Goal: Task Accomplishment & Management: Complete application form

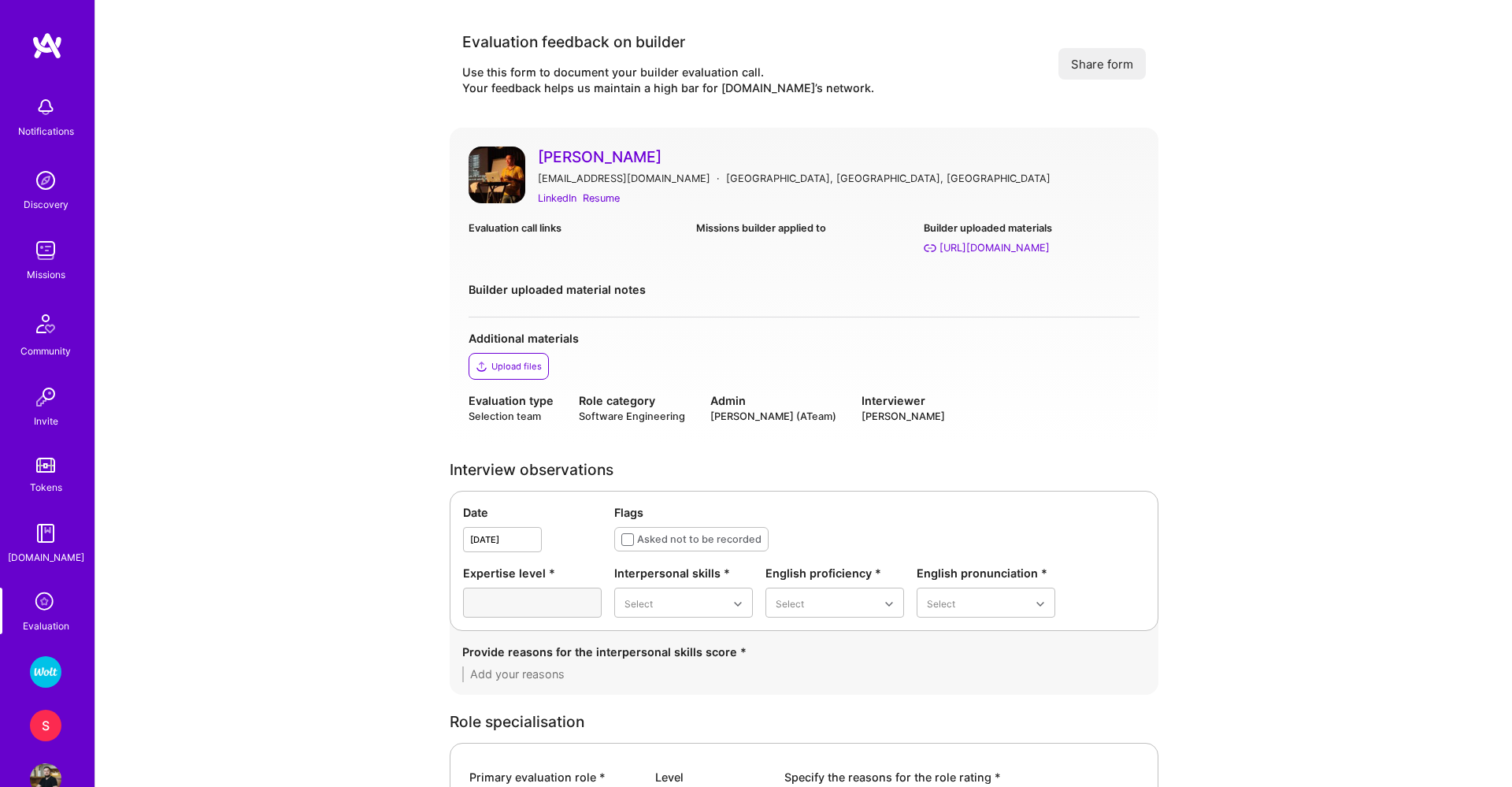
scroll to position [1111, 0]
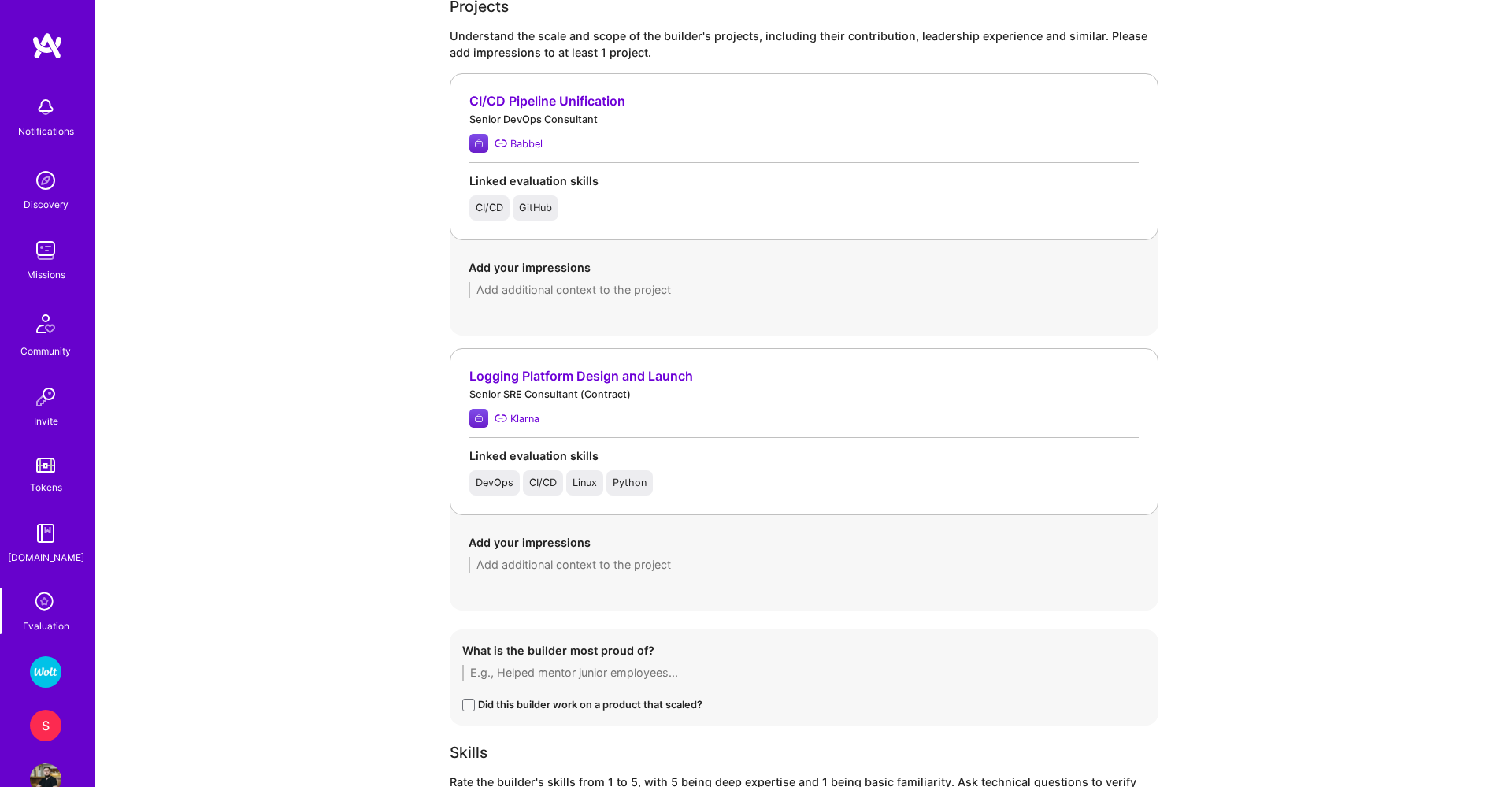
click at [560, 292] on textarea at bounding box center [804, 290] width 671 height 16
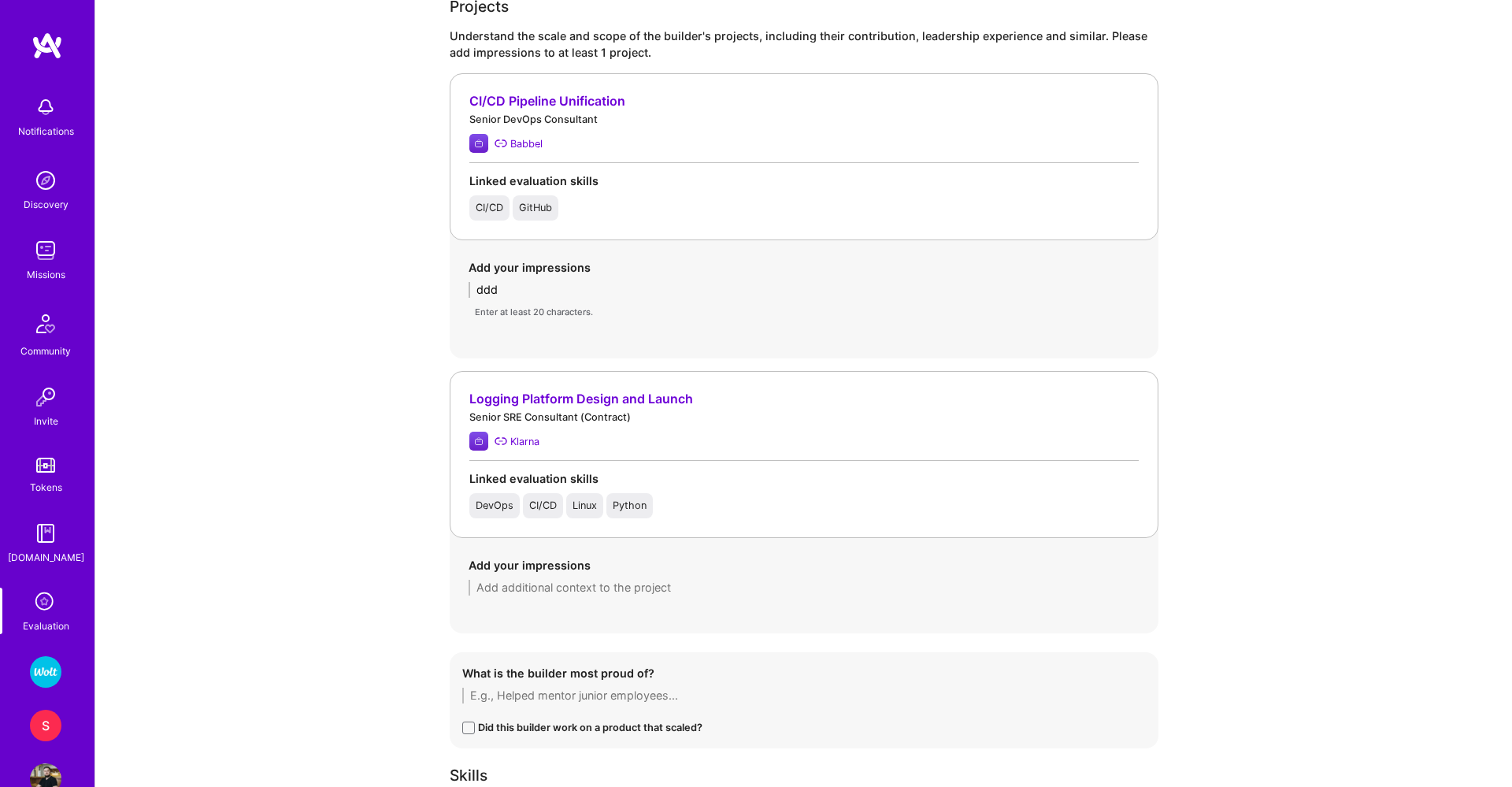
type textarea "ddd"
click at [505, 582] on textarea at bounding box center [804, 587] width 671 height 16
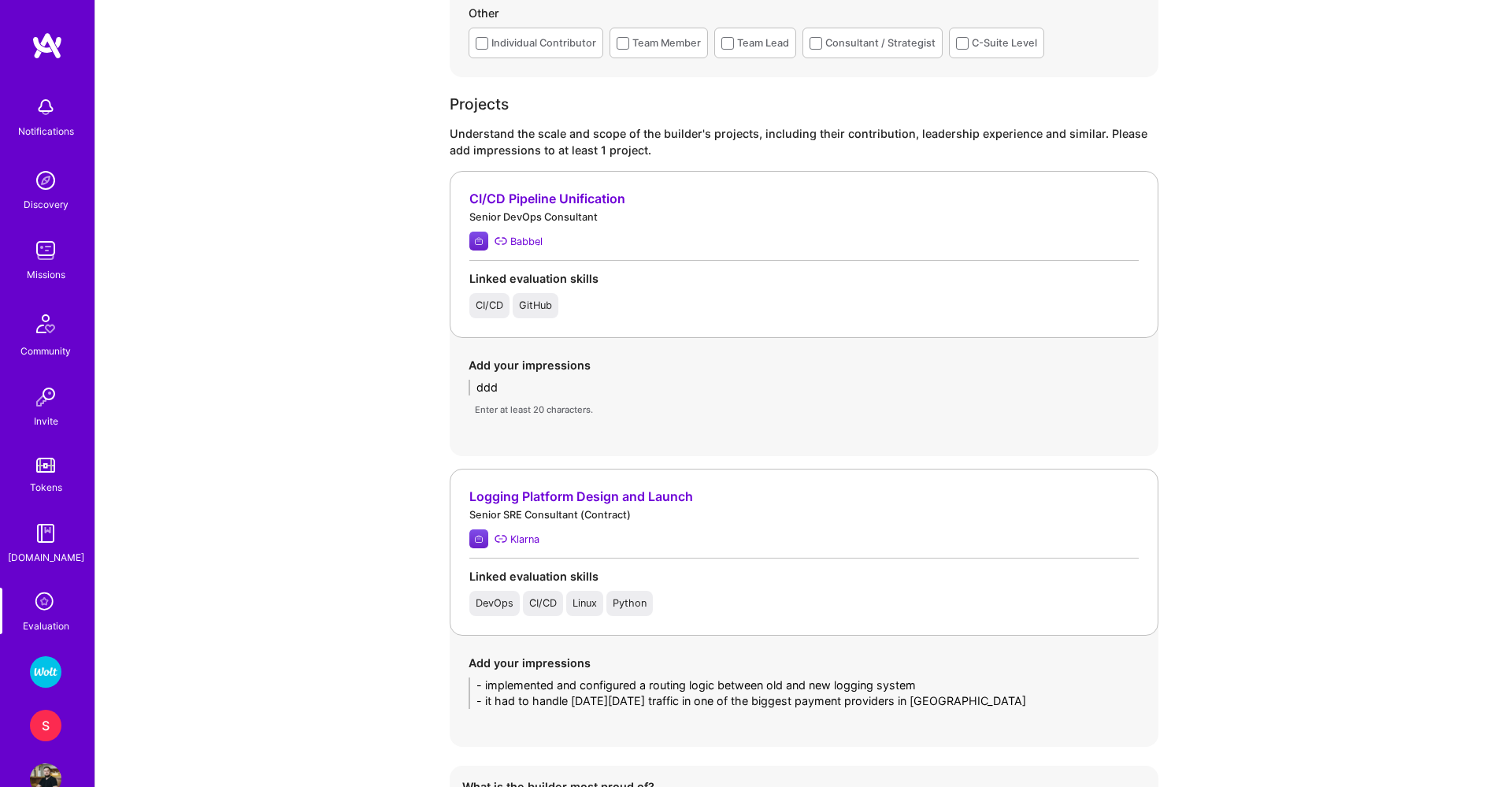
scroll to position [1001, 0]
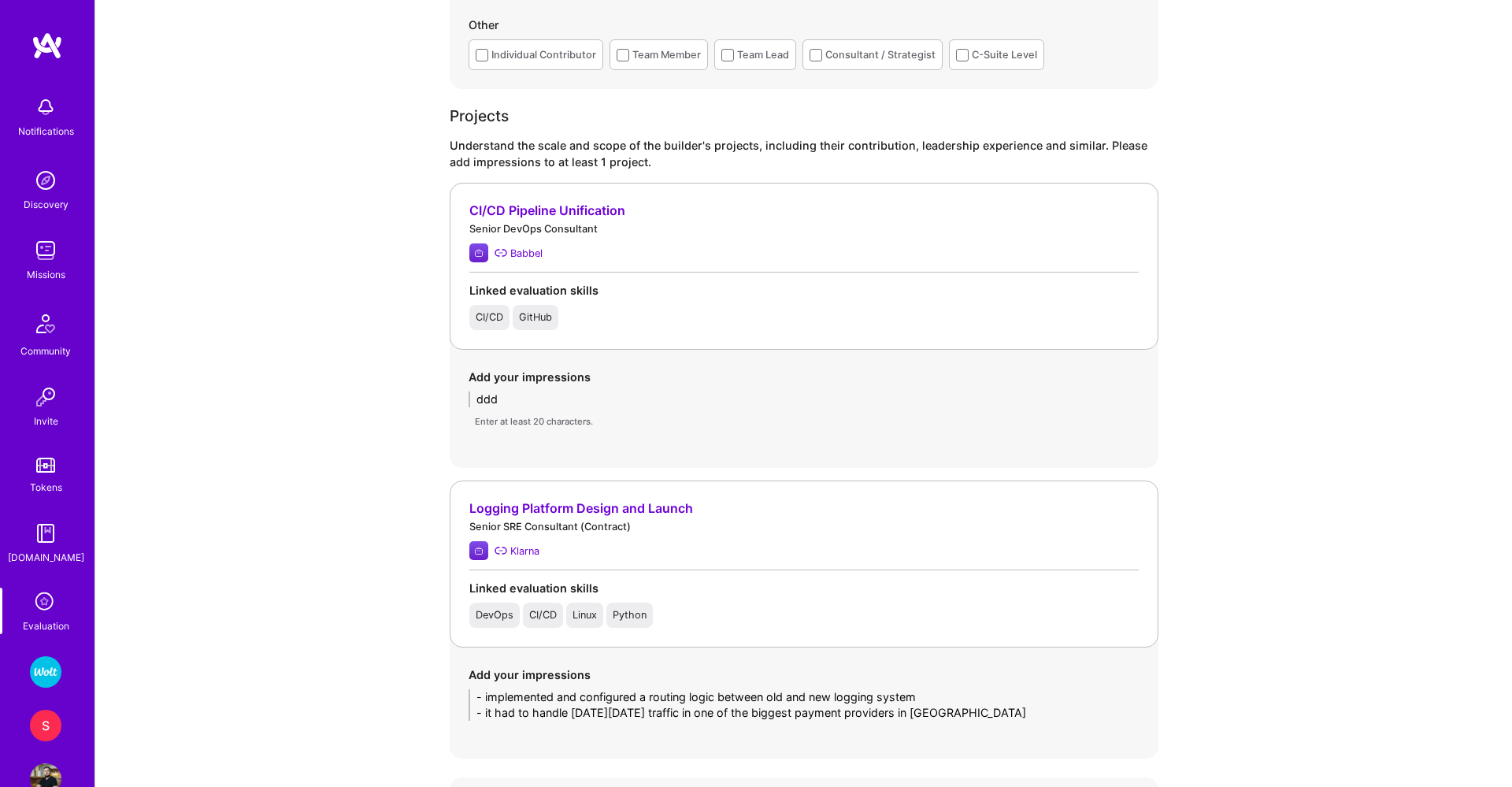
type textarea "- implemented and configured a routing logic between old and new logging system…"
click at [522, 392] on textarea "ddd" at bounding box center [804, 399] width 671 height 16
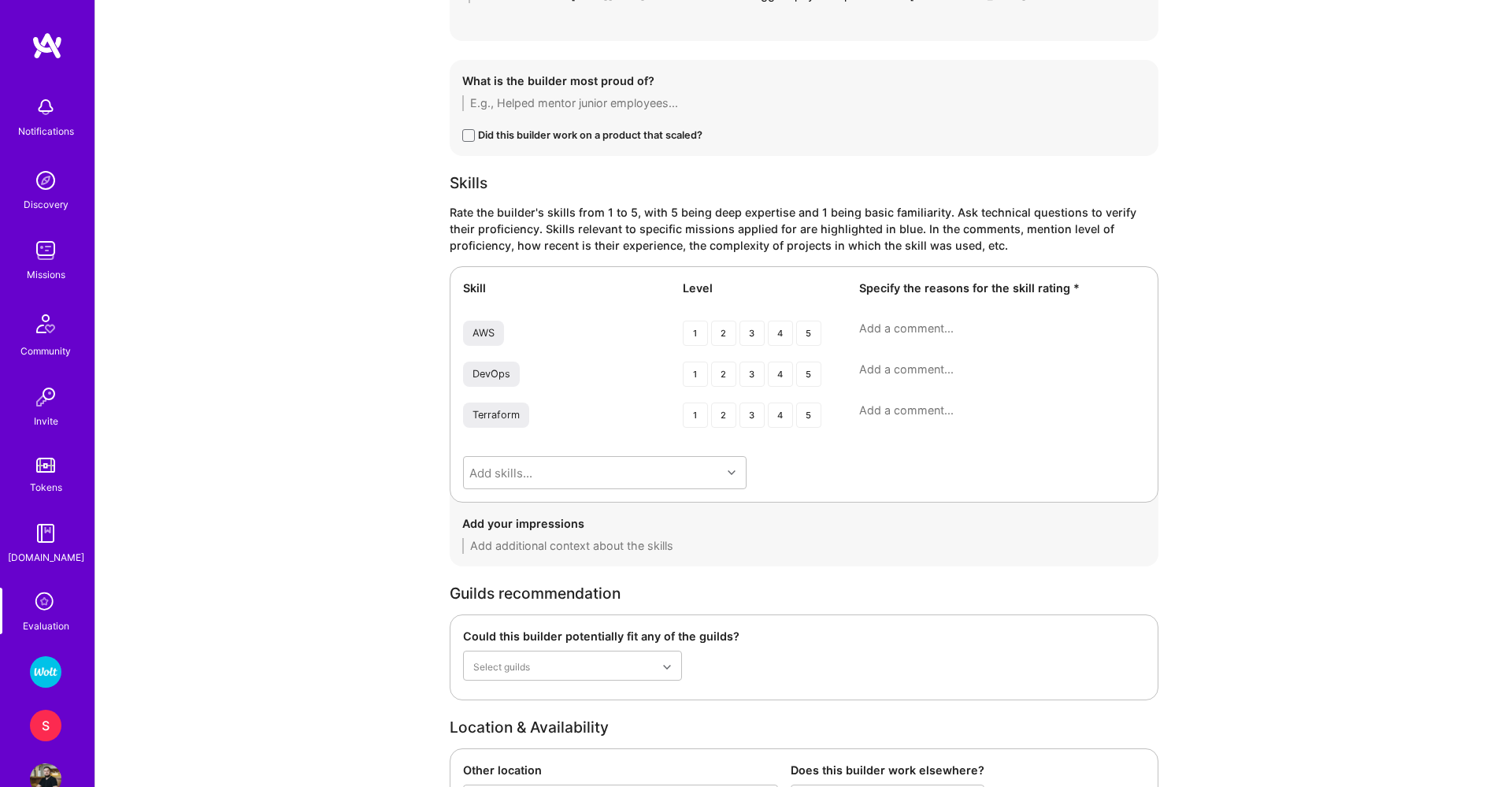
scroll to position [1611, 0]
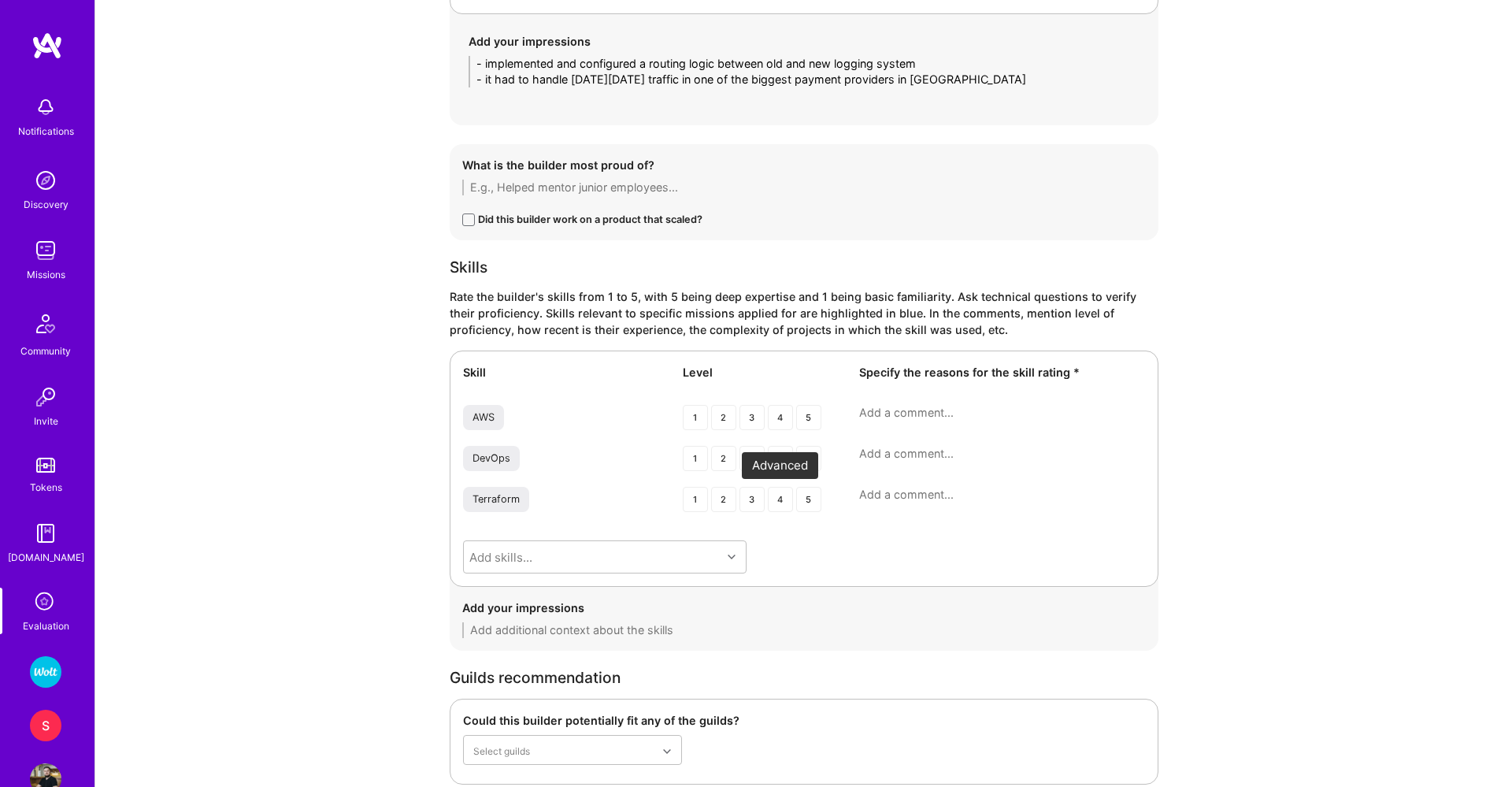
type textarea "- quite straightforward project - implemeneting github pipelines for serverless…"
click at [786, 496] on div "4" at bounding box center [781, 499] width 25 height 25
click at [776, 463] on div "4" at bounding box center [781, 458] width 25 height 25
click at [773, 410] on div "4" at bounding box center [781, 417] width 25 height 25
click at [884, 414] on textarea at bounding box center [1001, 413] width 286 height 16
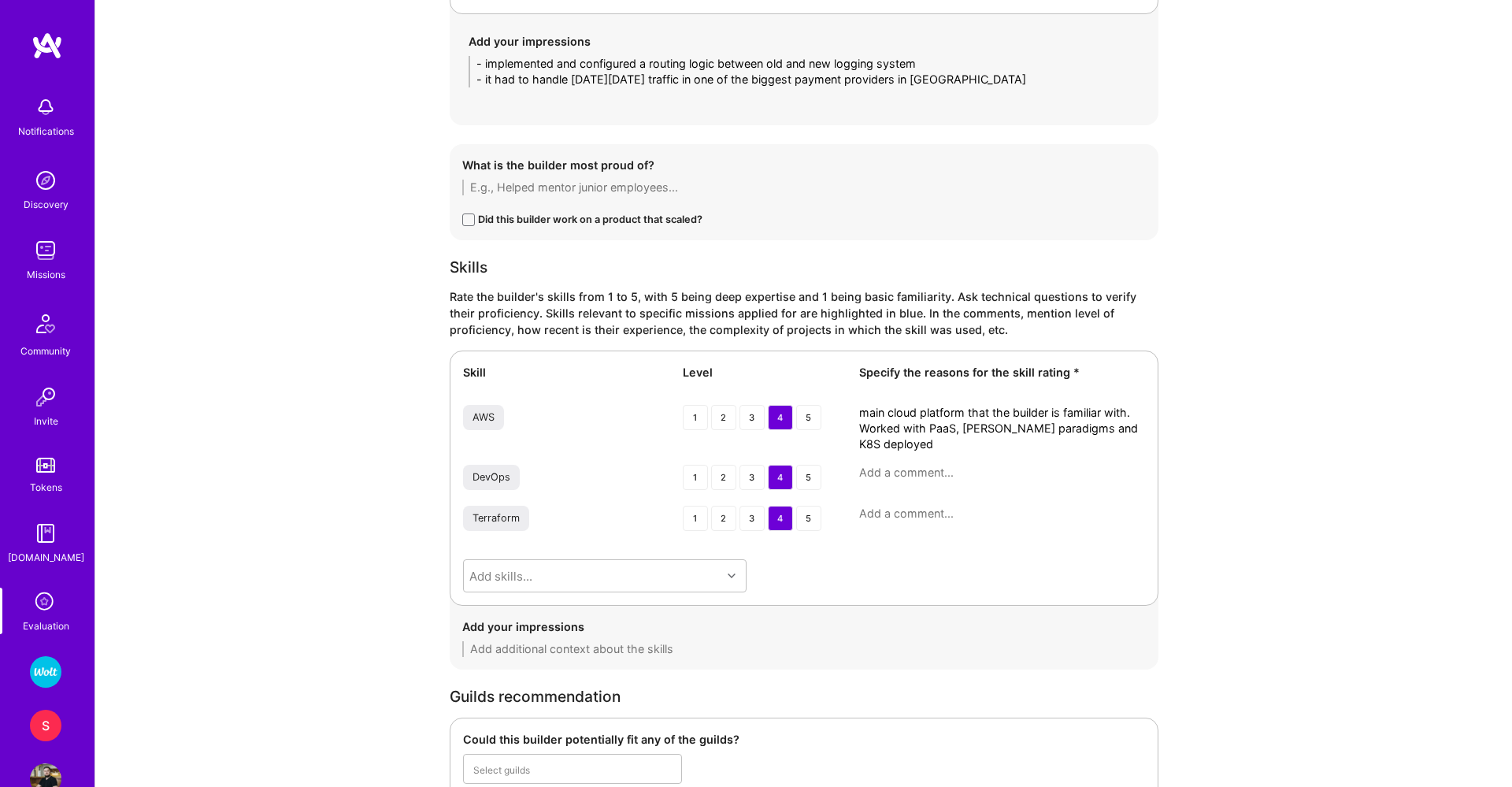
scroll to position [0, 0]
type textarea "main cloud platform that the builder is familiar with. Worked with PaaS, [PERSO…"
click at [783, 480] on div "4" at bounding box center [781, 477] width 25 height 25
click at [898, 506] on textarea at bounding box center [1001, 513] width 286 height 16
type textarea "B"
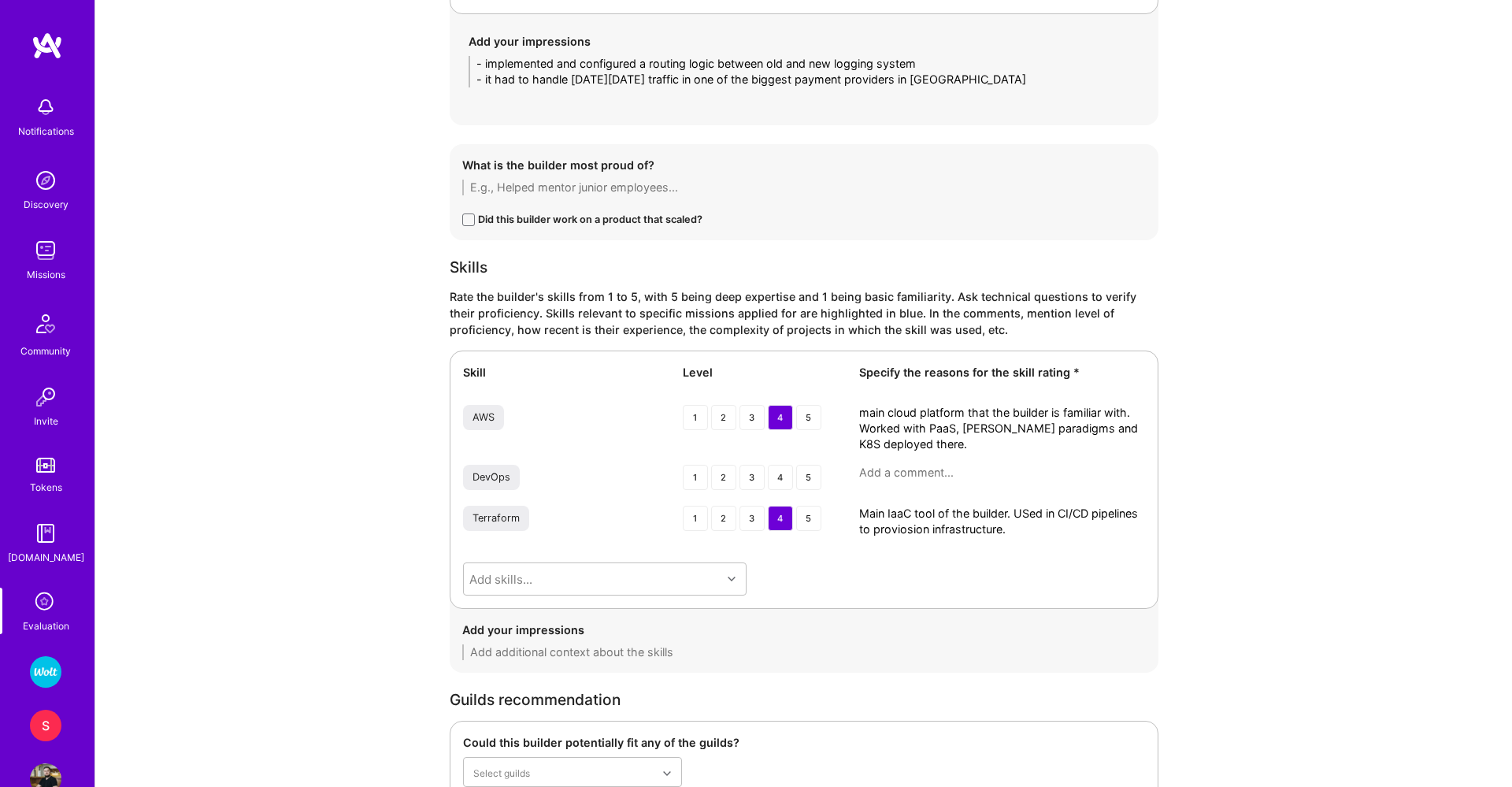
click at [904, 529] on textarea "Main IaaC tool of the builder. USed in CI/CD pipelines to proviosion infrastruc…" at bounding box center [1001, 521] width 286 height 31
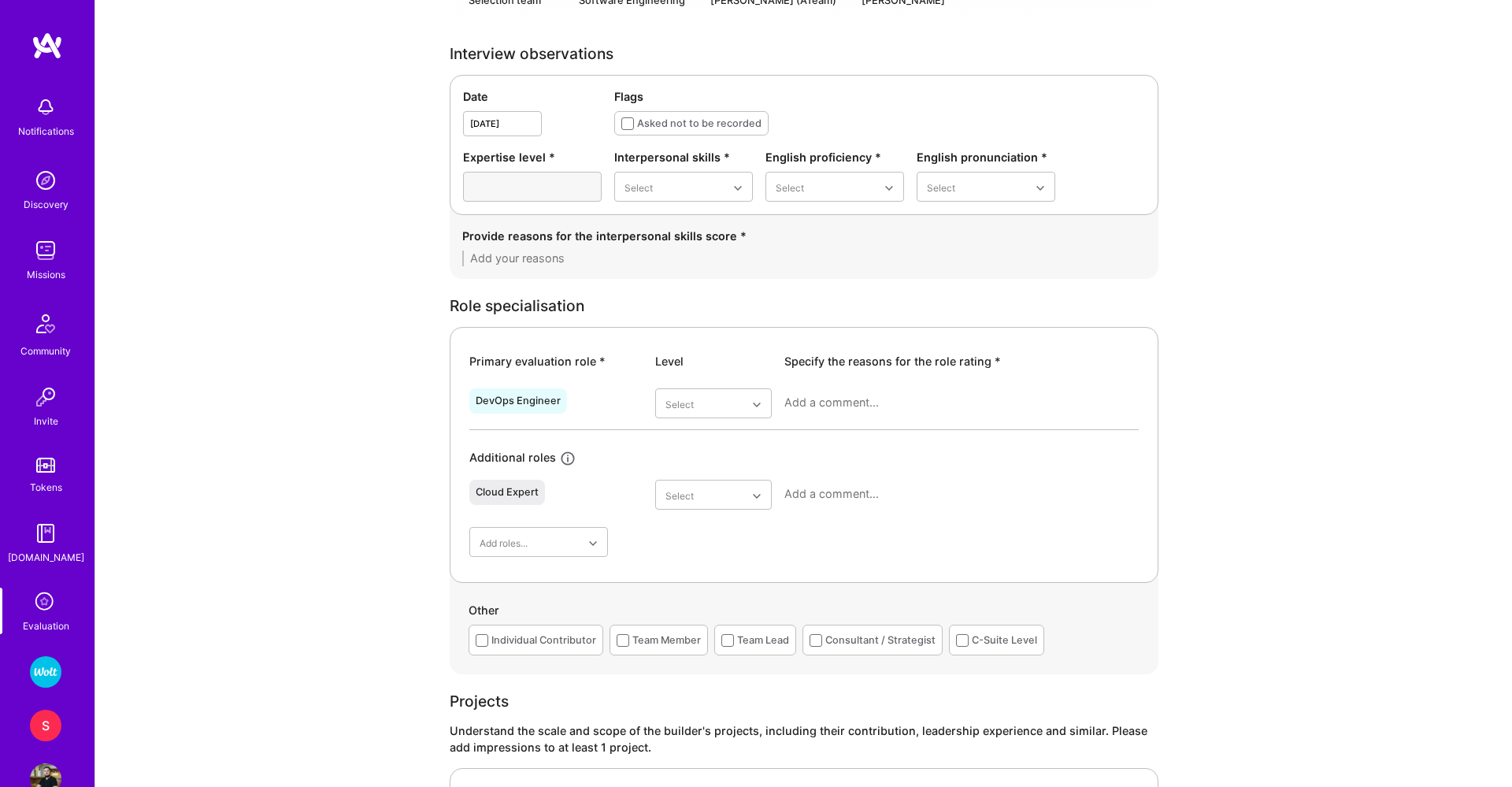
scroll to position [242, 0]
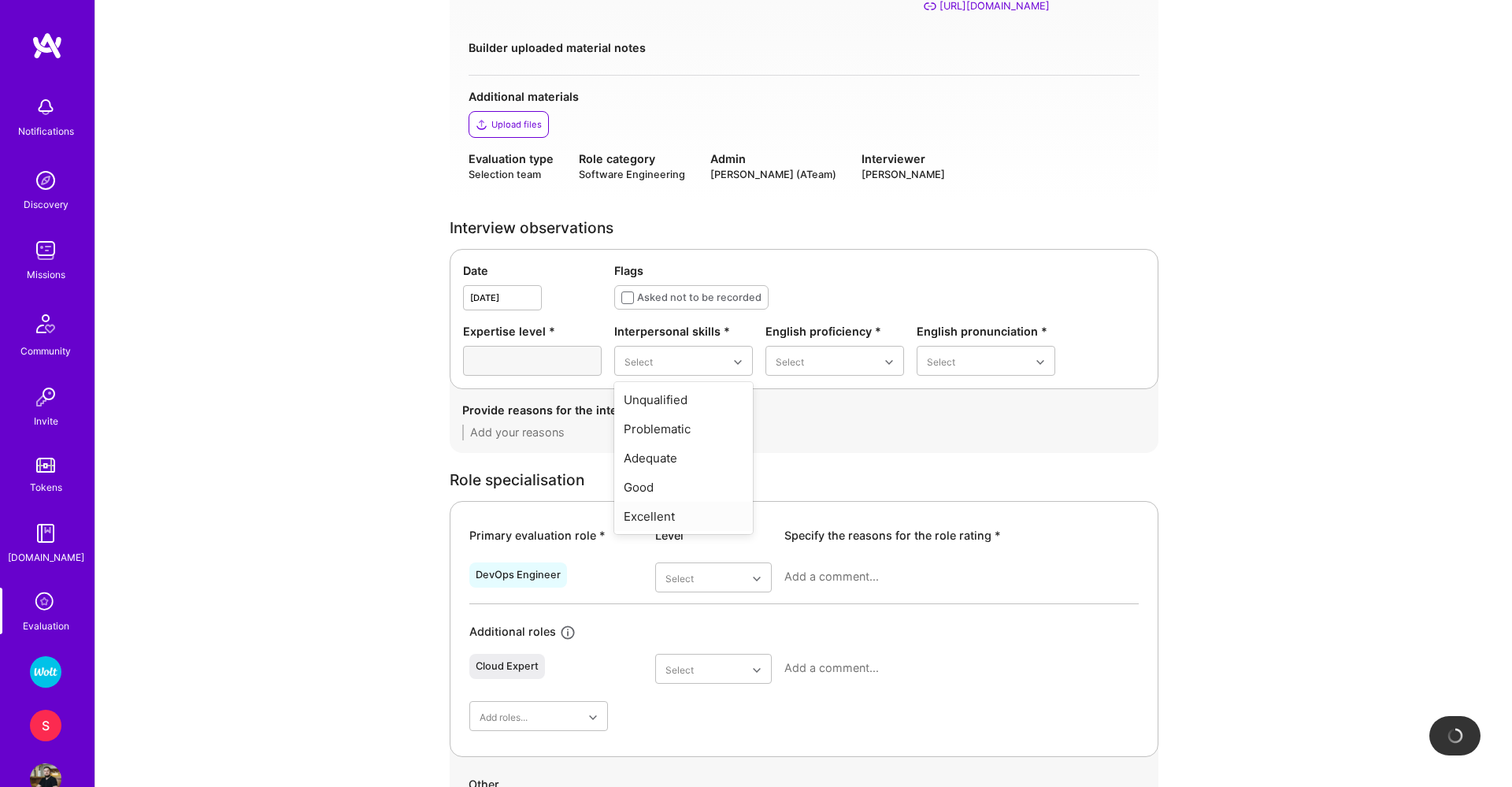
type textarea "Main IaaC tool of the builder. USed in CI/CD pipelines to provision infrastruct…"
click at [659, 515] on div "Excellent" at bounding box center [683, 516] width 139 height 29
click at [812, 344] on div "English proficiency * Select" at bounding box center [835, 348] width 139 height 53
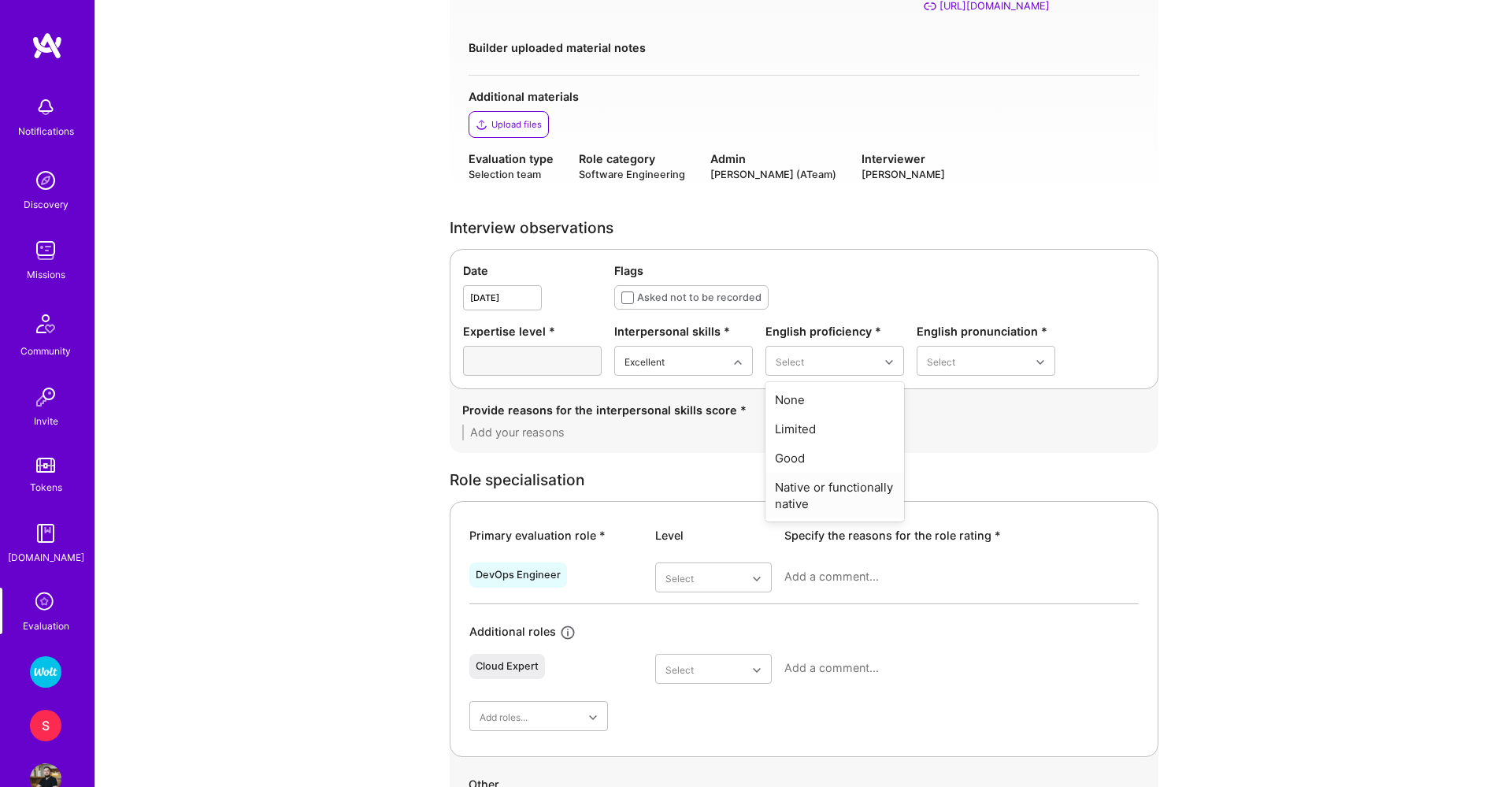
click at [812, 485] on div "Native or functionally native" at bounding box center [835, 495] width 139 height 45
click at [954, 485] on div "Excellent" at bounding box center [986, 487] width 139 height 29
click at [696, 732] on div "Very good" at bounding box center [713, 733] width 117 height 29
click at [560, 440] on div "Provide reasons for the interpersonal skills score *" at bounding box center [804, 422] width 708 height 64
click at [553, 425] on textarea at bounding box center [804, 432] width 683 height 16
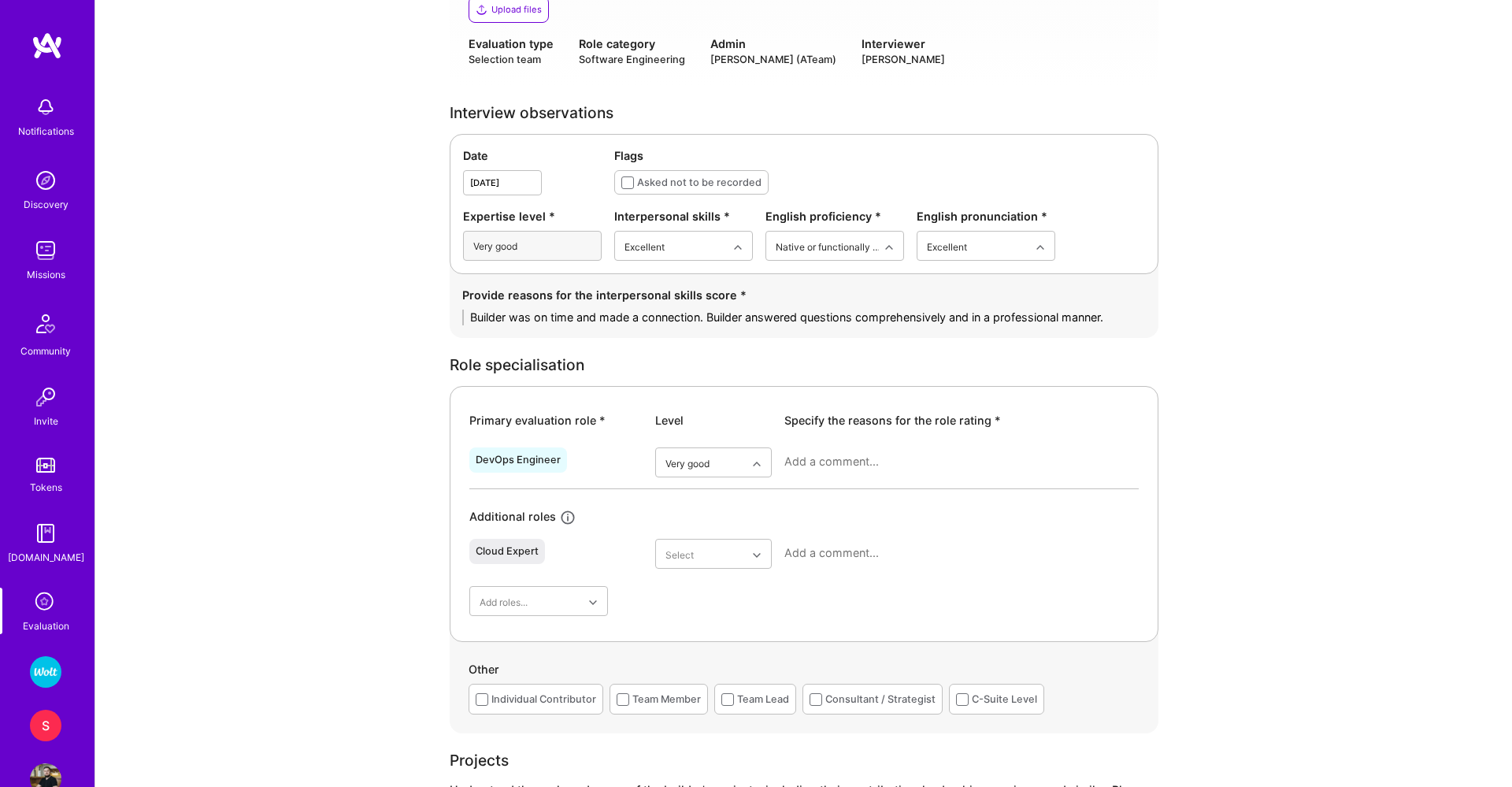
scroll to position [399, 0]
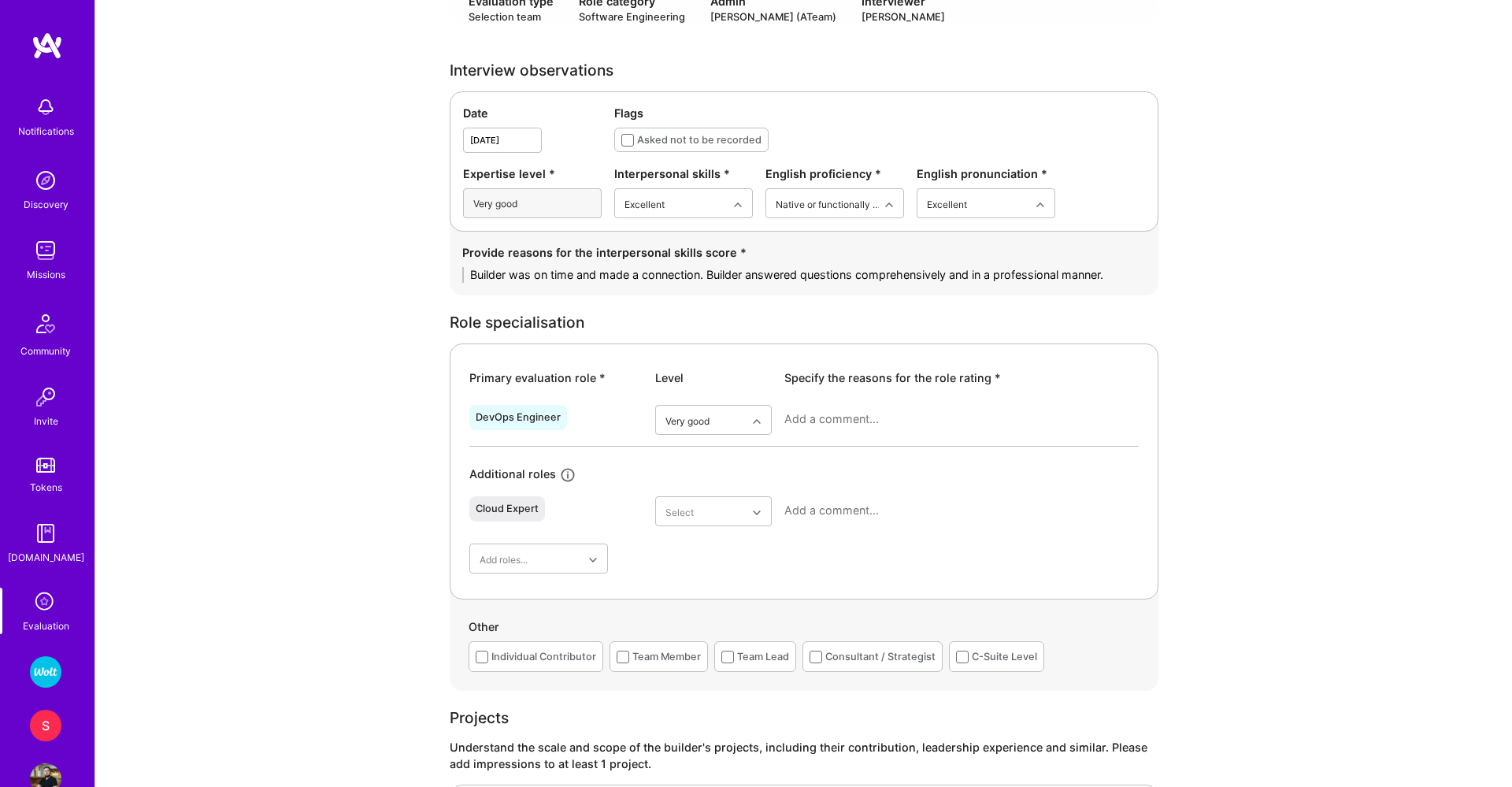
type textarea "Builder was on time and made a connection. Builder answered questions comprehen…"
click at [858, 416] on textarea at bounding box center [961, 419] width 355 height 16
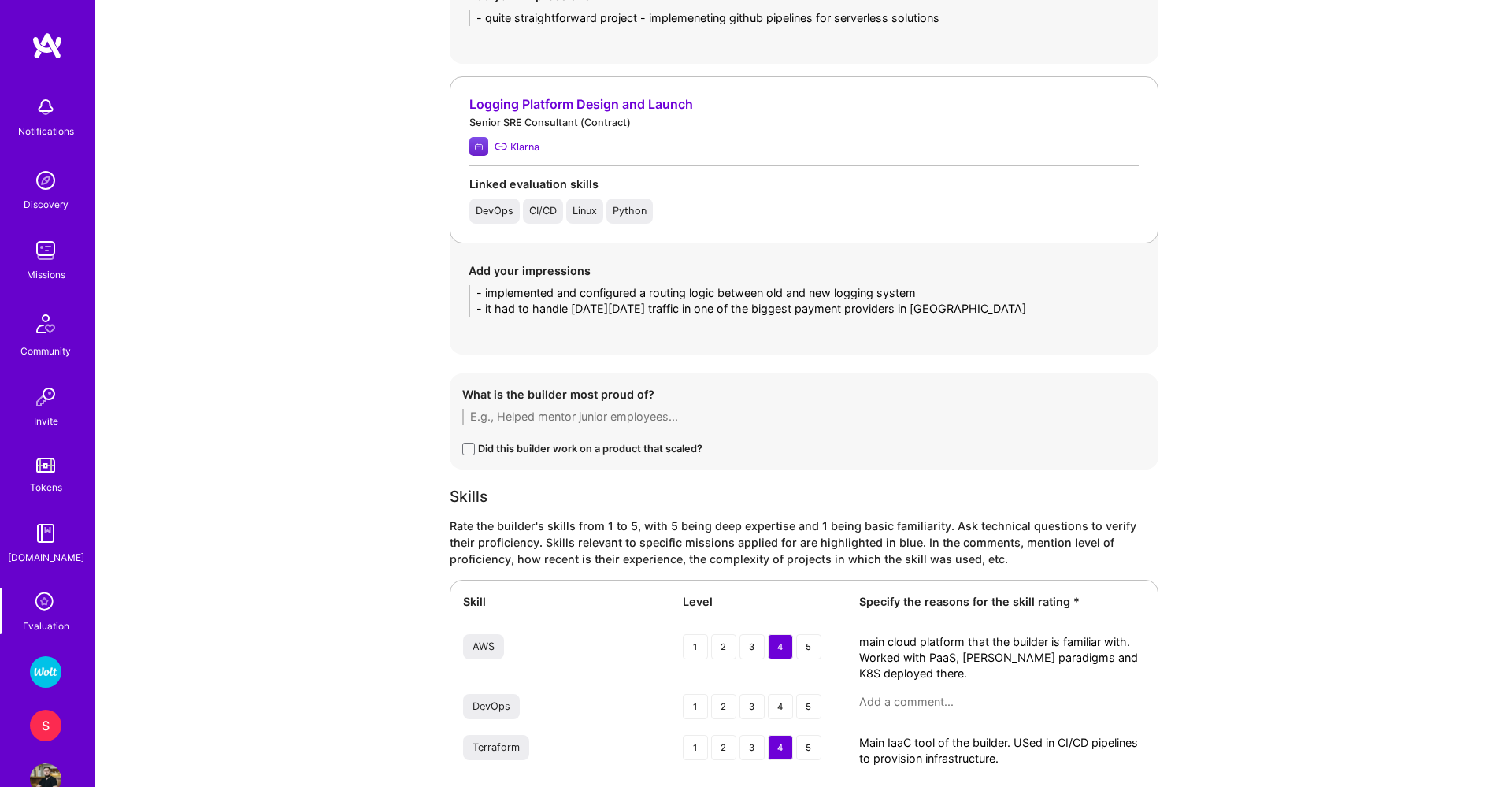
scroll to position [2164, 0]
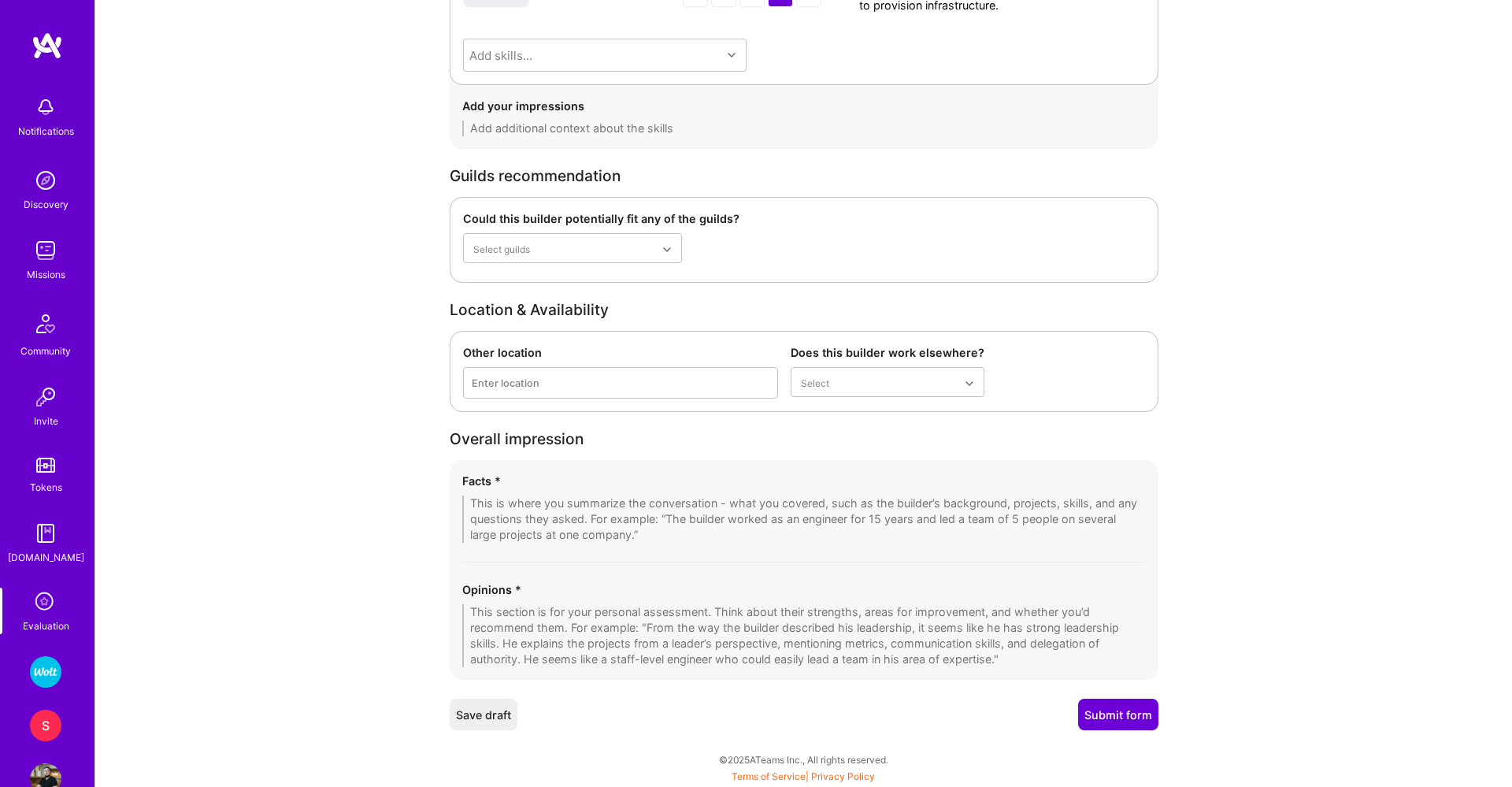
type textarea "Builder has a 16 years of experience in IT, most of it in Devops sphere. He has…"
click at [545, 505] on textarea at bounding box center [804, 519] width 683 height 47
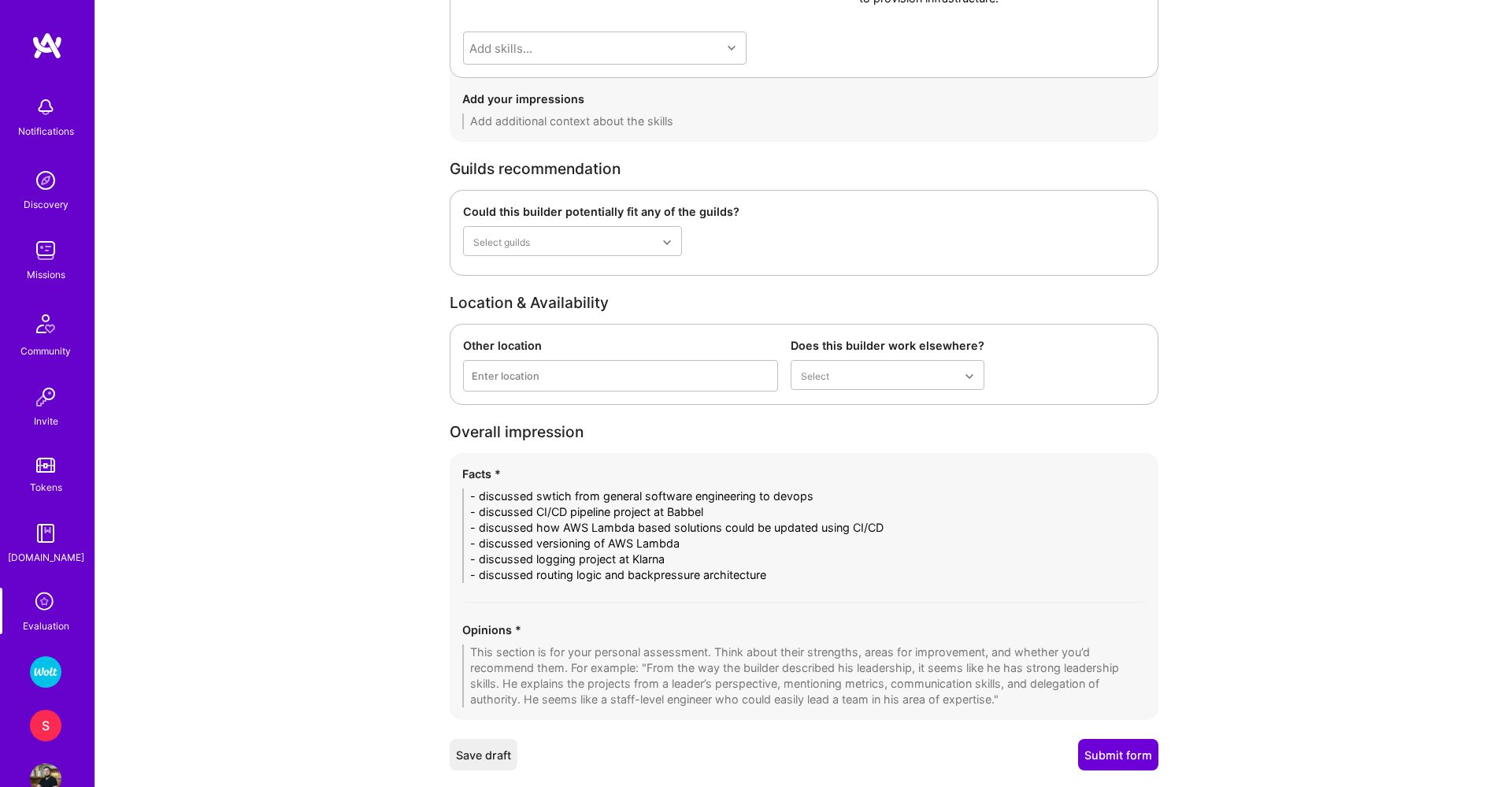
scroll to position [2211, 0]
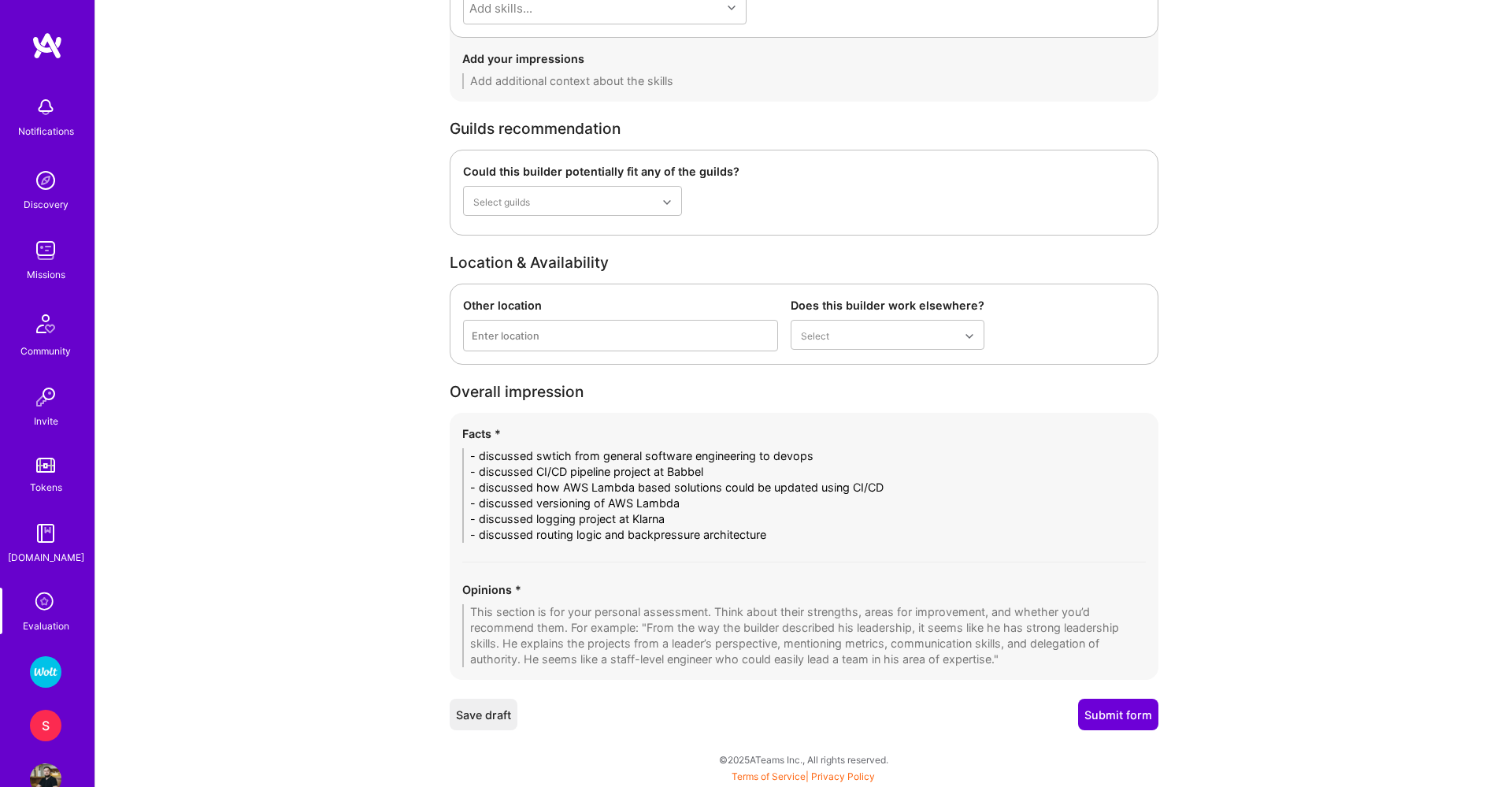
type textarea "- discussed swtich from general software engineering to devops - discussed CI/C…"
click at [559, 626] on textarea at bounding box center [804, 635] width 683 height 63
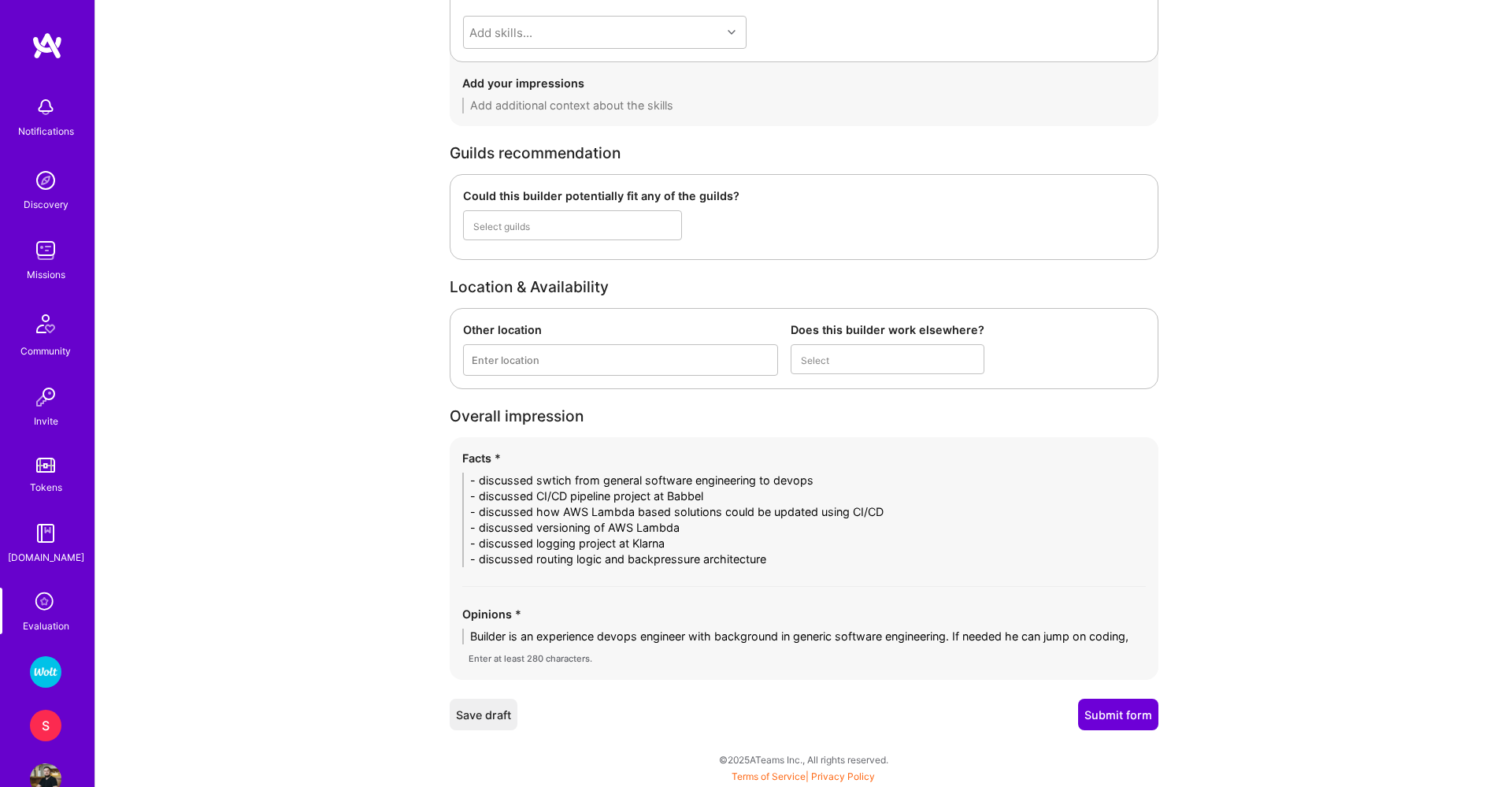
scroll to position [0, 0]
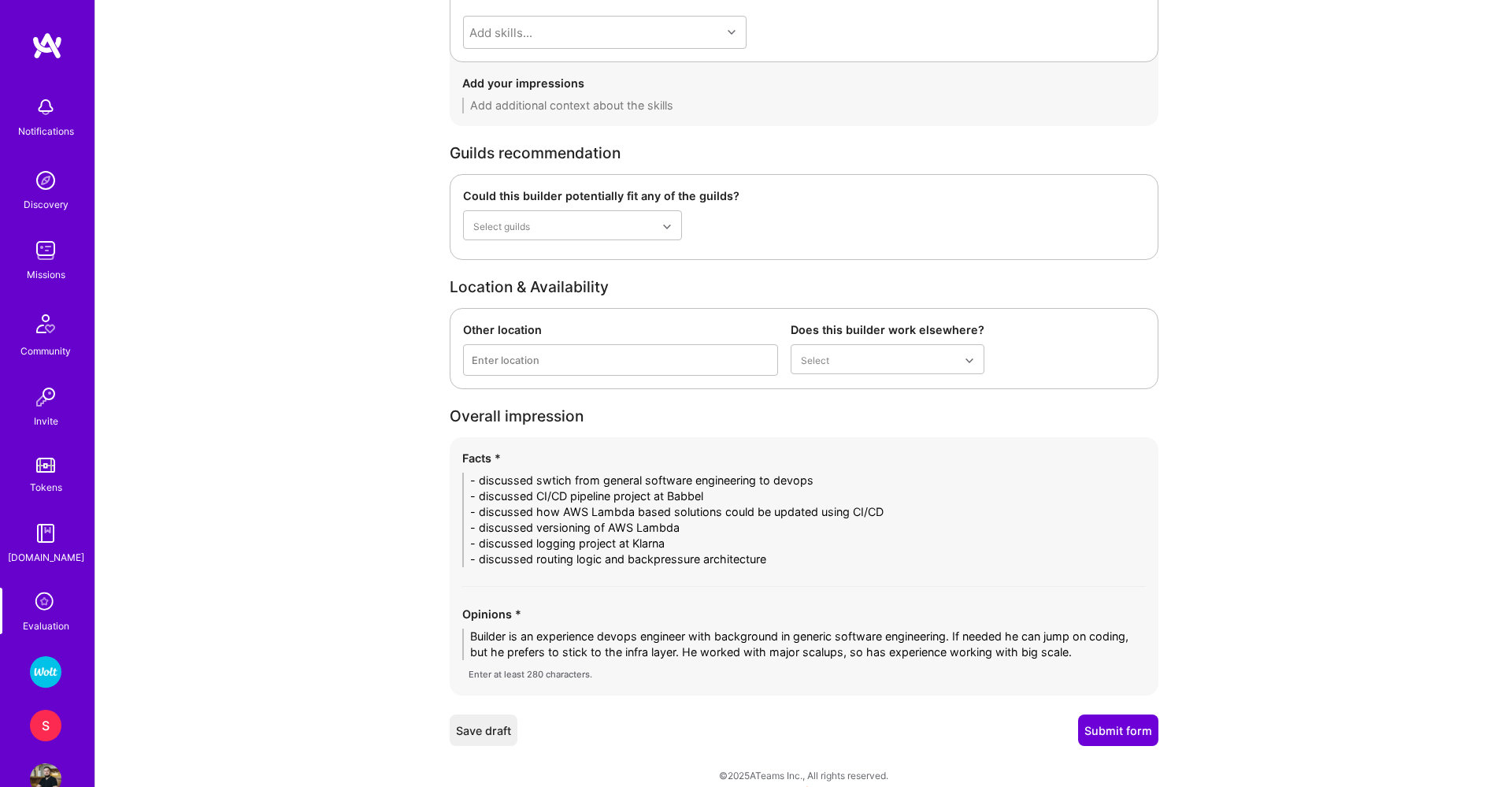
click at [866, 653] on textarea "Builder is an experience devops engineer with background in generic software en…" at bounding box center [804, 644] width 683 height 31
click at [1129, 657] on textarea "Builder is an experience devops engineer with background in generic software en…" at bounding box center [804, 644] width 683 height 31
click at [593, 633] on textarea "Builder is an experience devops engineer with background in generic software en…" at bounding box center [804, 644] width 683 height 31
click at [1135, 651] on textarea "Builder is an experienced devops engineer with background in generic software e…" at bounding box center [804, 644] width 683 height 31
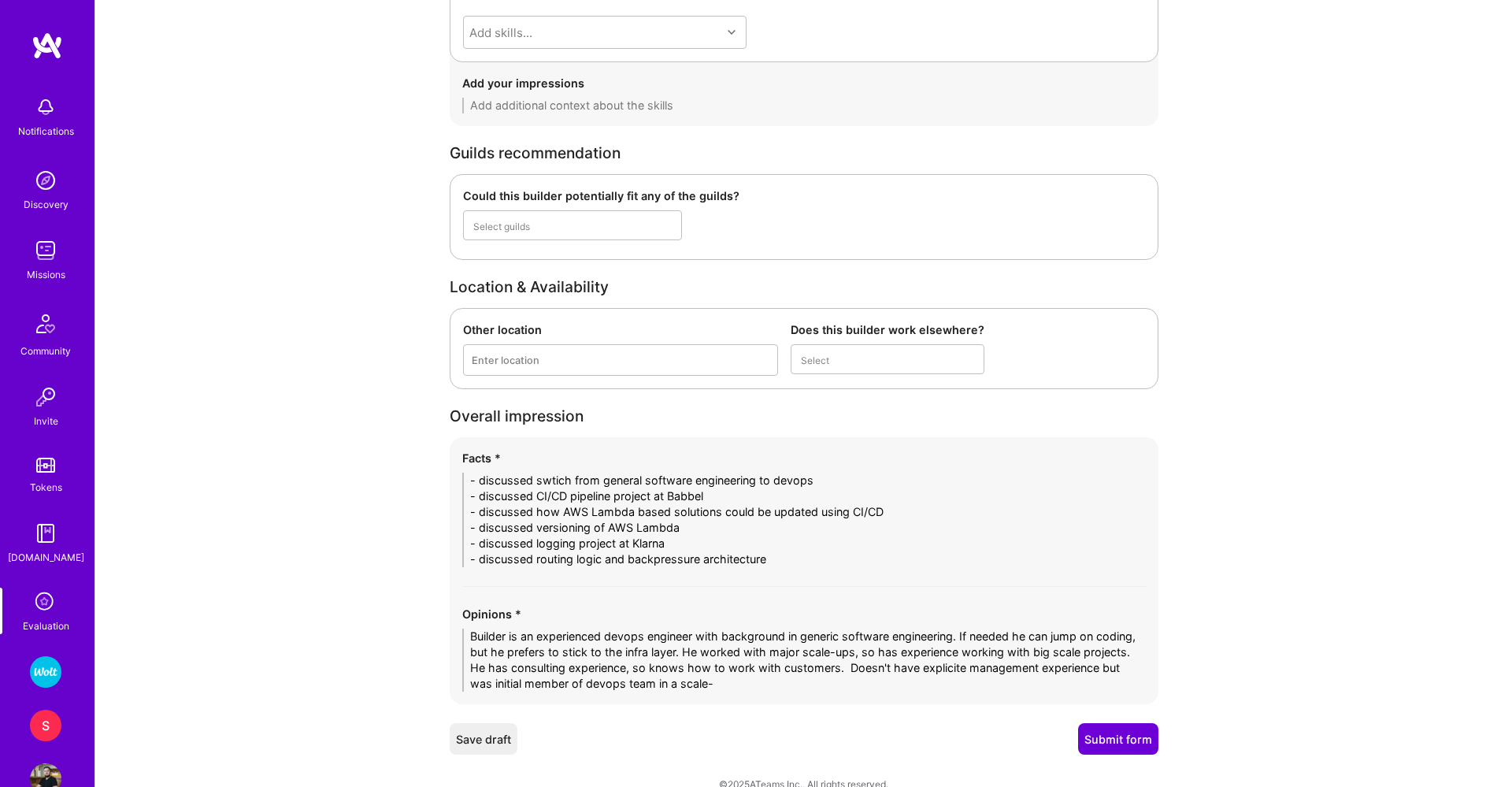
type textarea "Builder is an experienced devops engineer with background in generic software e…"
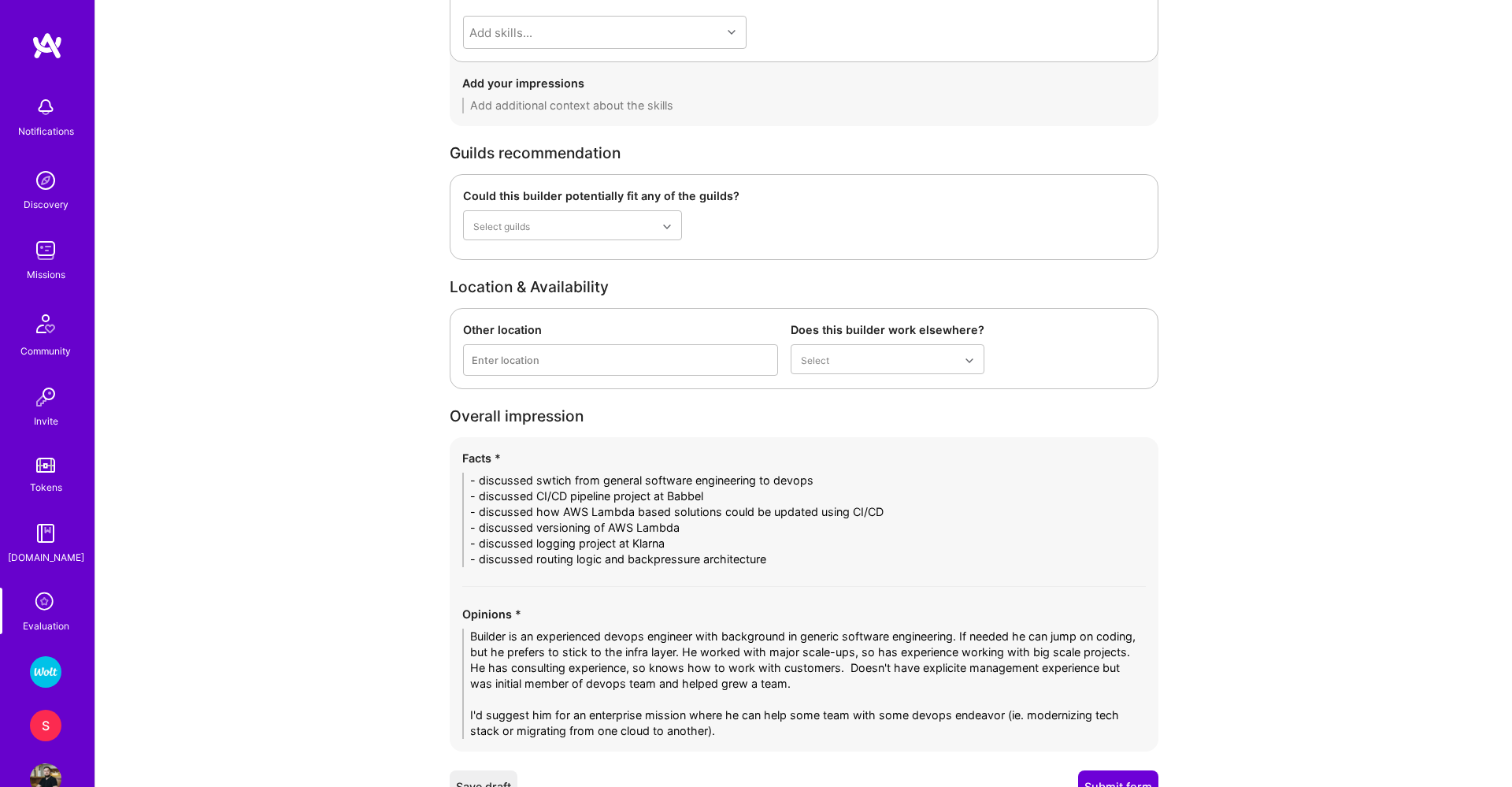
scroll to position [2259, 0]
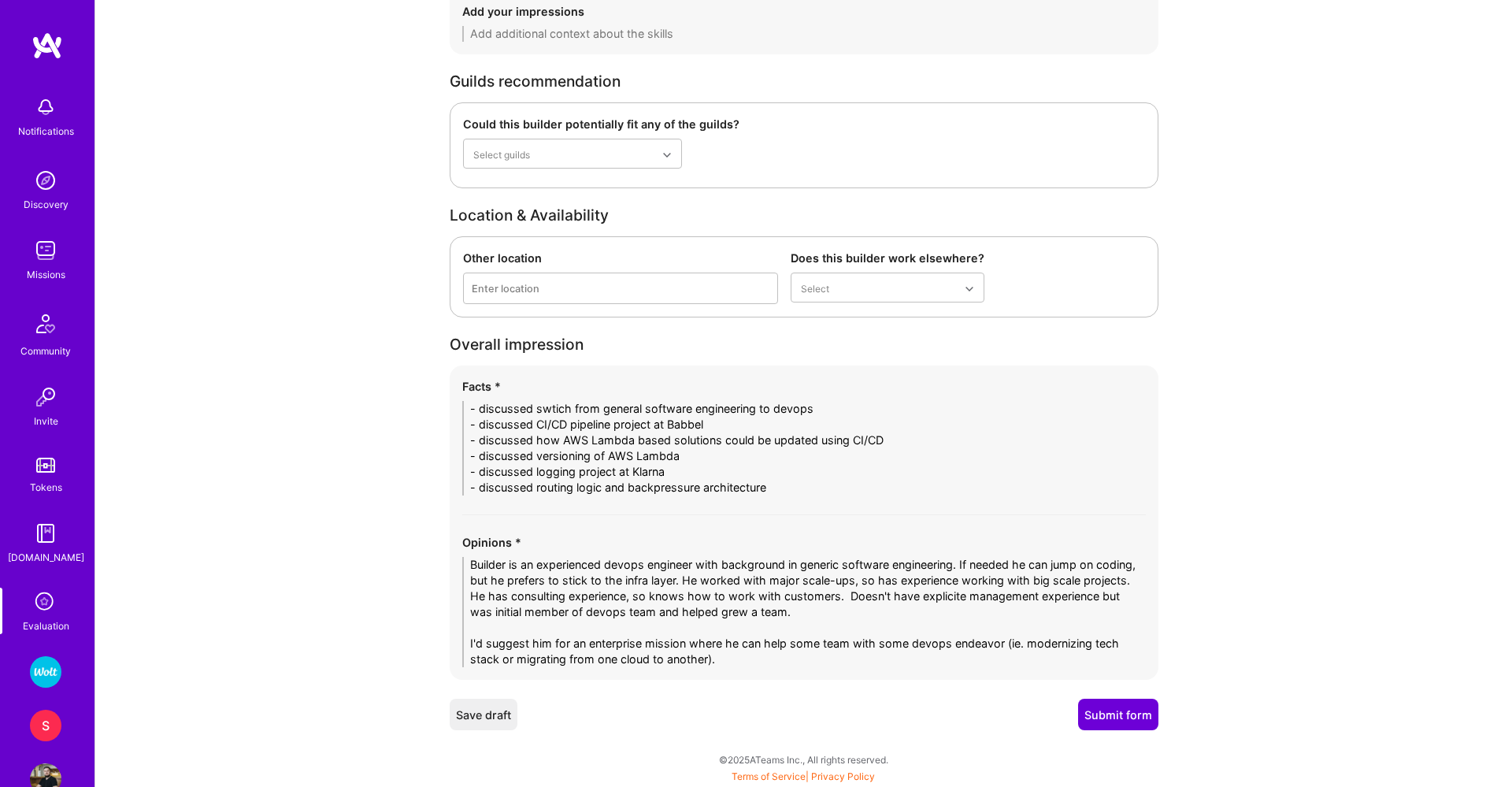
type textarea "Builder is an experienced devops engineer with background in generic software e…"
click at [1095, 714] on button "Submit form" at bounding box center [1118, 714] width 80 height 31
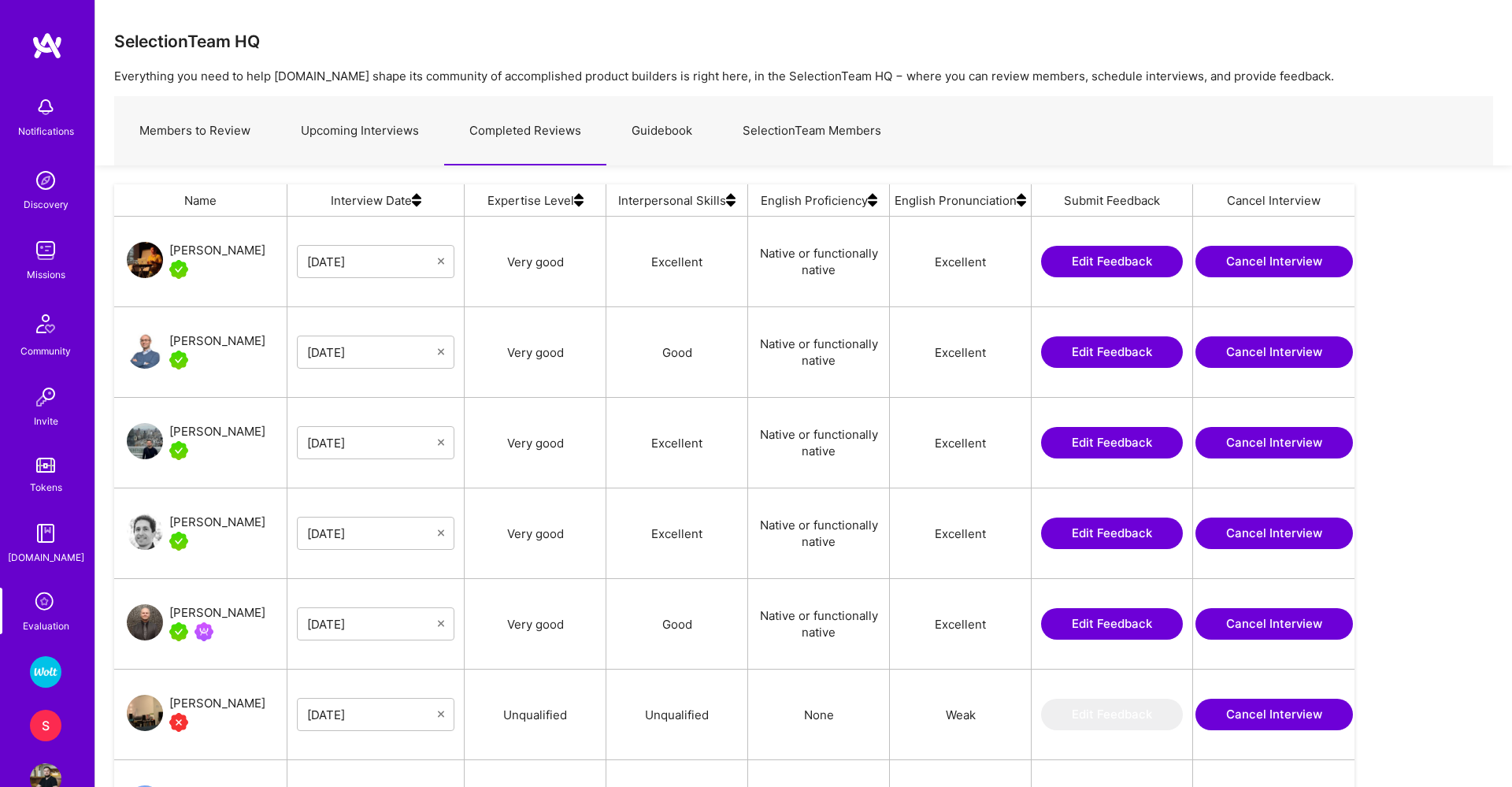
scroll to position [621, 1240]
click at [58, 722] on div "S" at bounding box center [45, 725] width 31 height 31
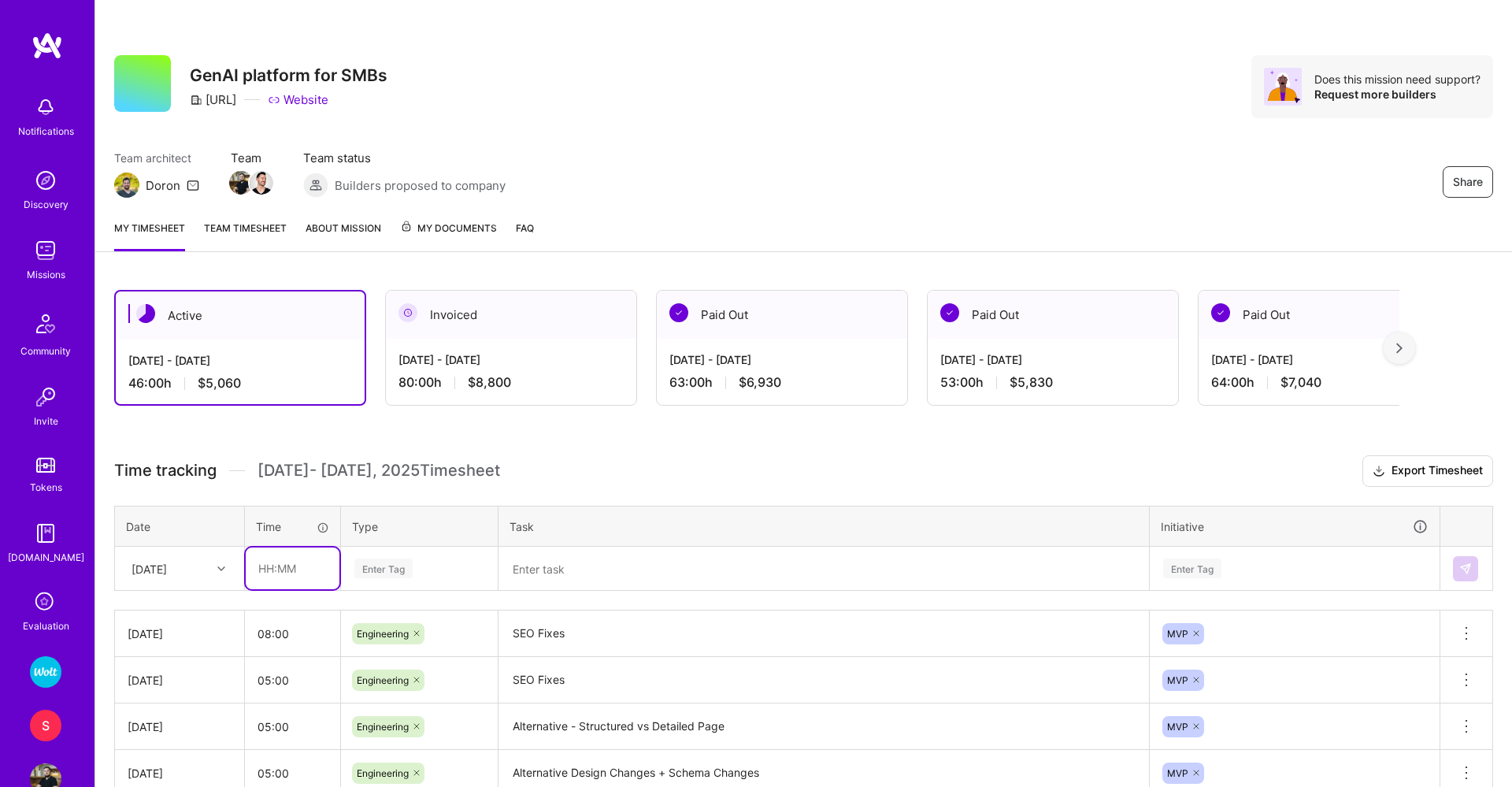
click at [280, 567] on input "text" at bounding box center [292, 568] width 94 height 42
type input "05:00"
click at [364, 567] on div "Enter Tag" at bounding box center [420, 569] width 155 height 41
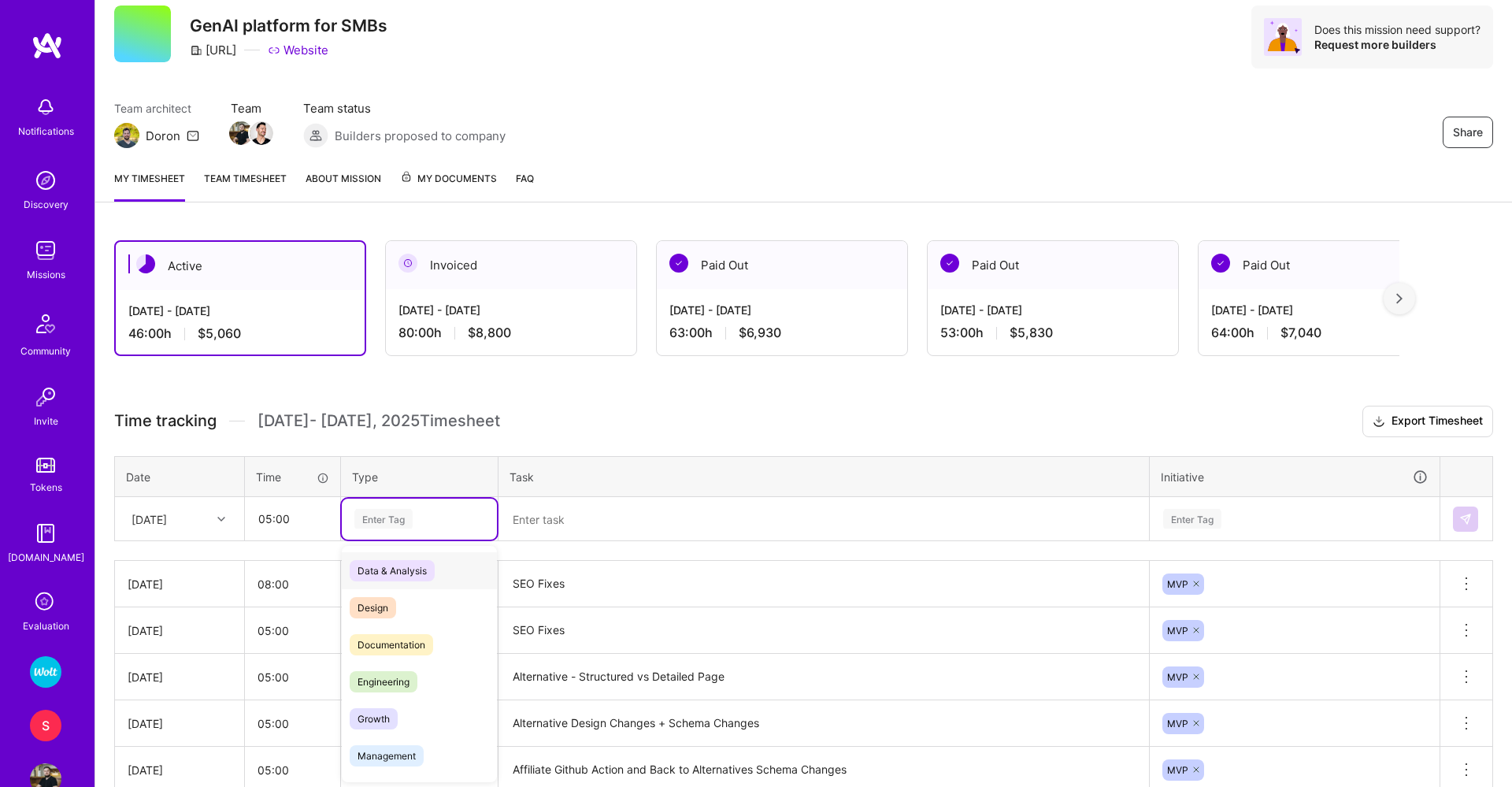
scroll to position [51, 0]
click at [386, 668] on div "Engineering" at bounding box center [420, 681] width 155 height 37
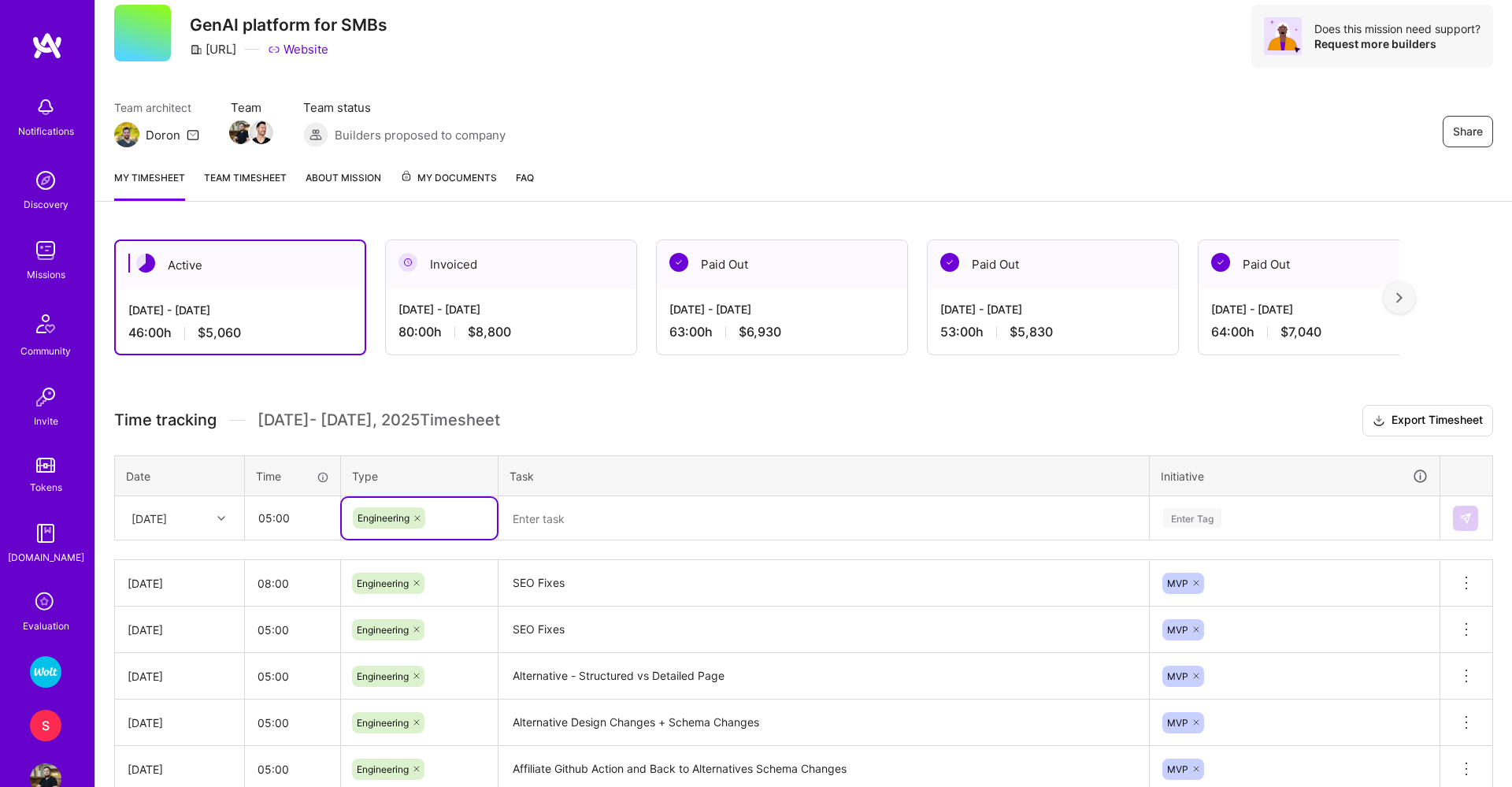
click at [556, 514] on textarea at bounding box center [823, 519] width 648 height 41
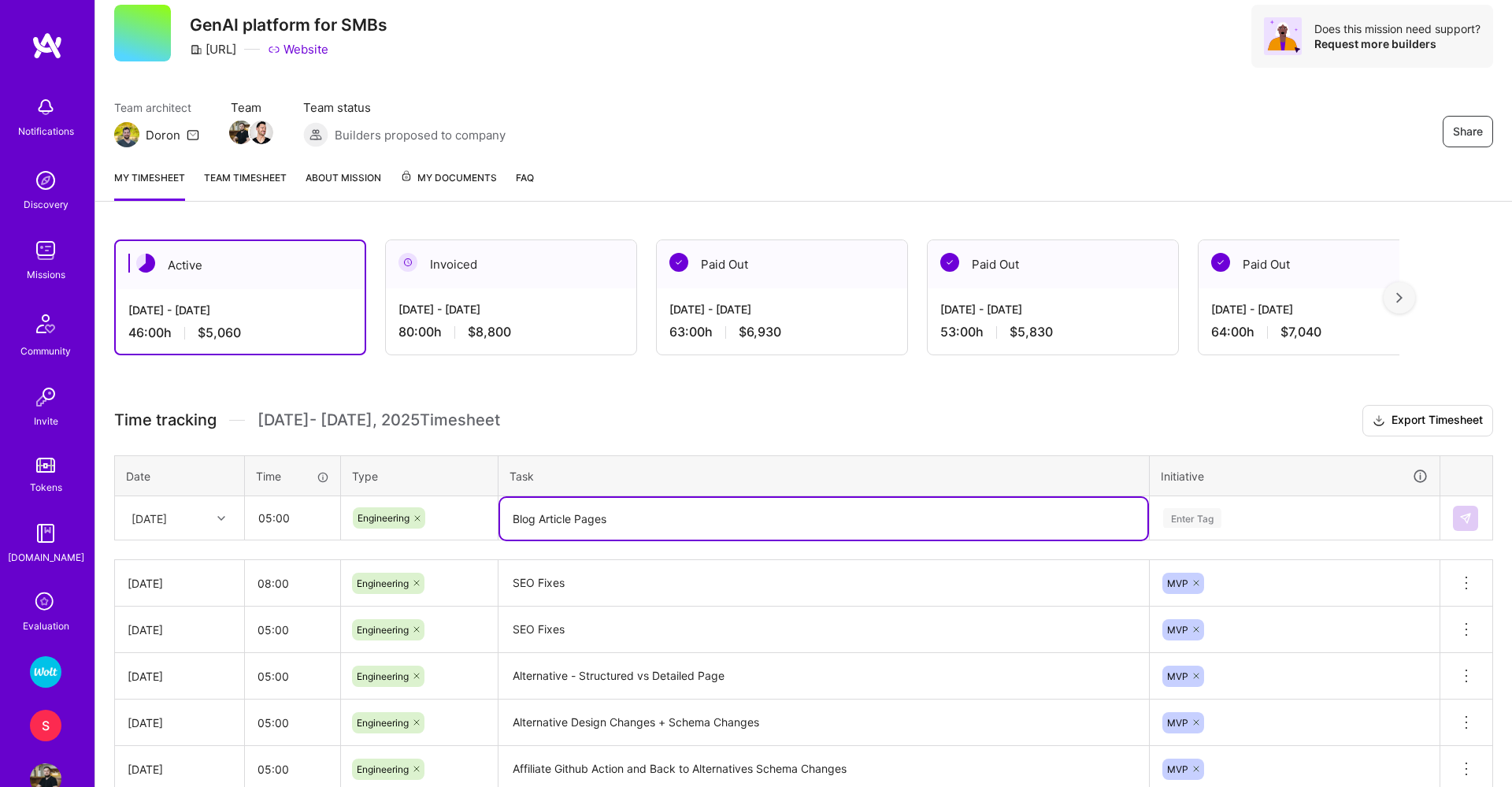
type textarea "Blog Article Pages"
click at [1210, 529] on div "Enter Tag" at bounding box center [1294, 519] width 288 height 41
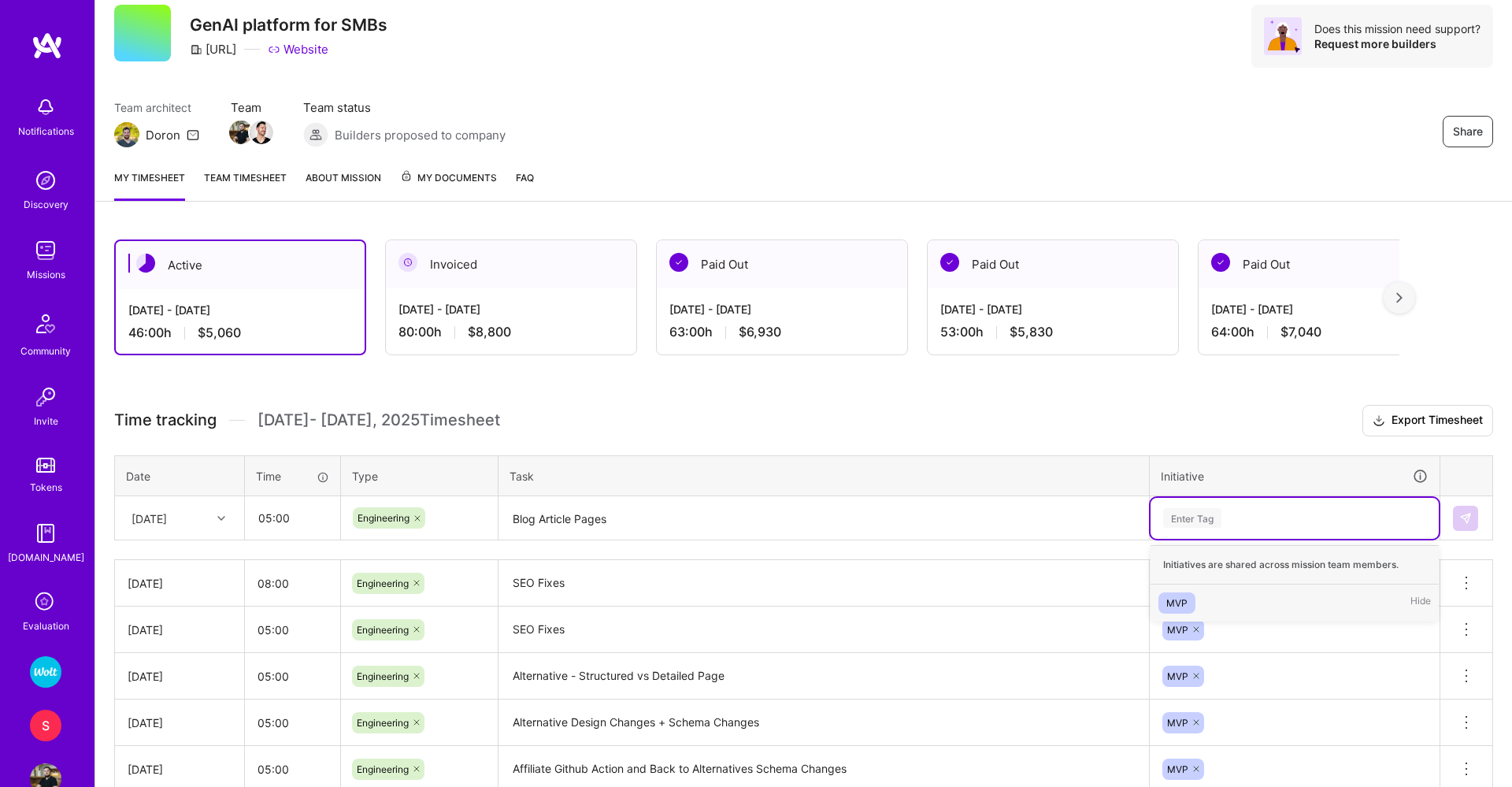
click at [1177, 602] on div "MVP" at bounding box center [1177, 603] width 21 height 17
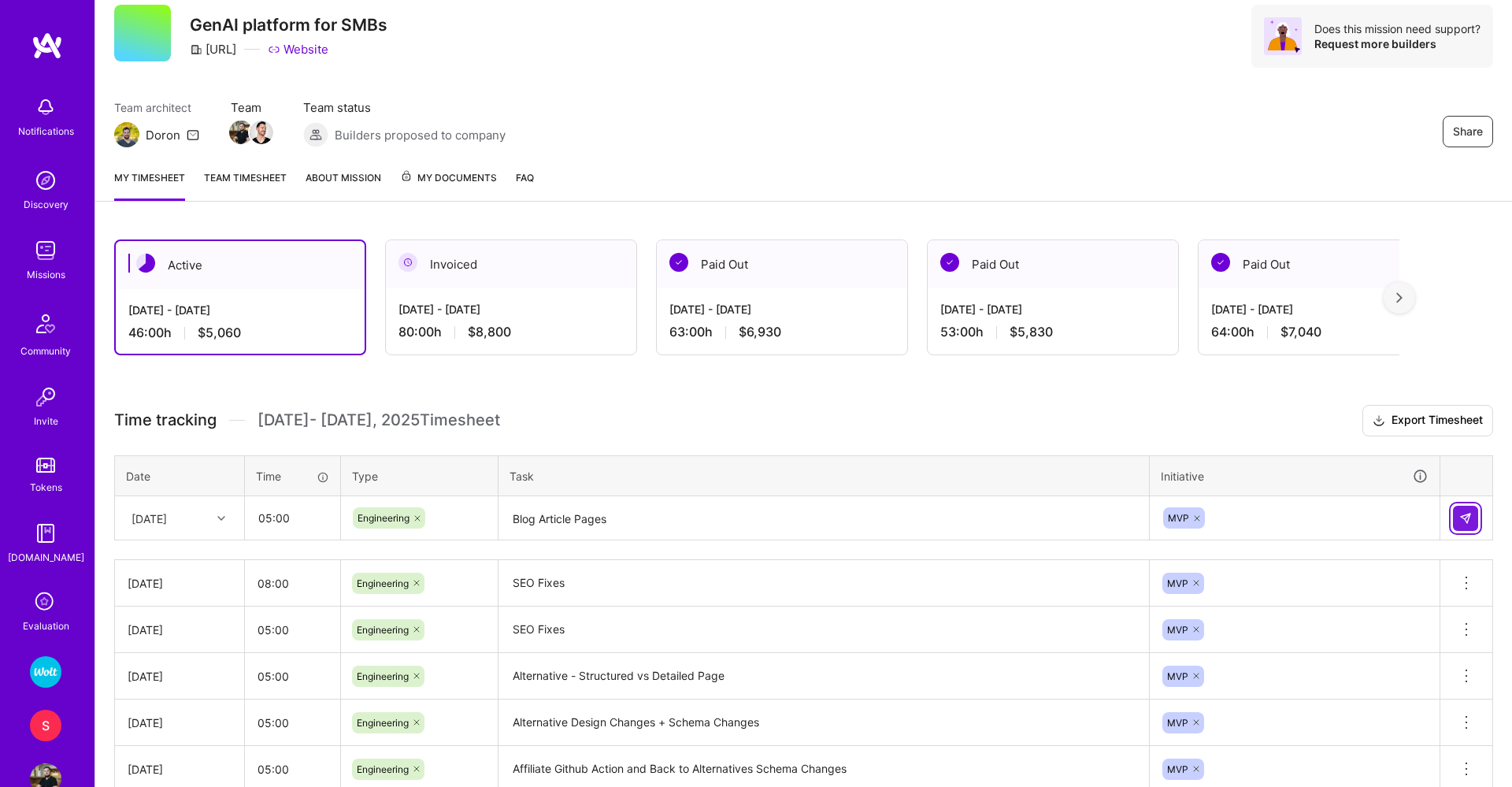
click at [1474, 512] on button at bounding box center [1466, 518] width 25 height 25
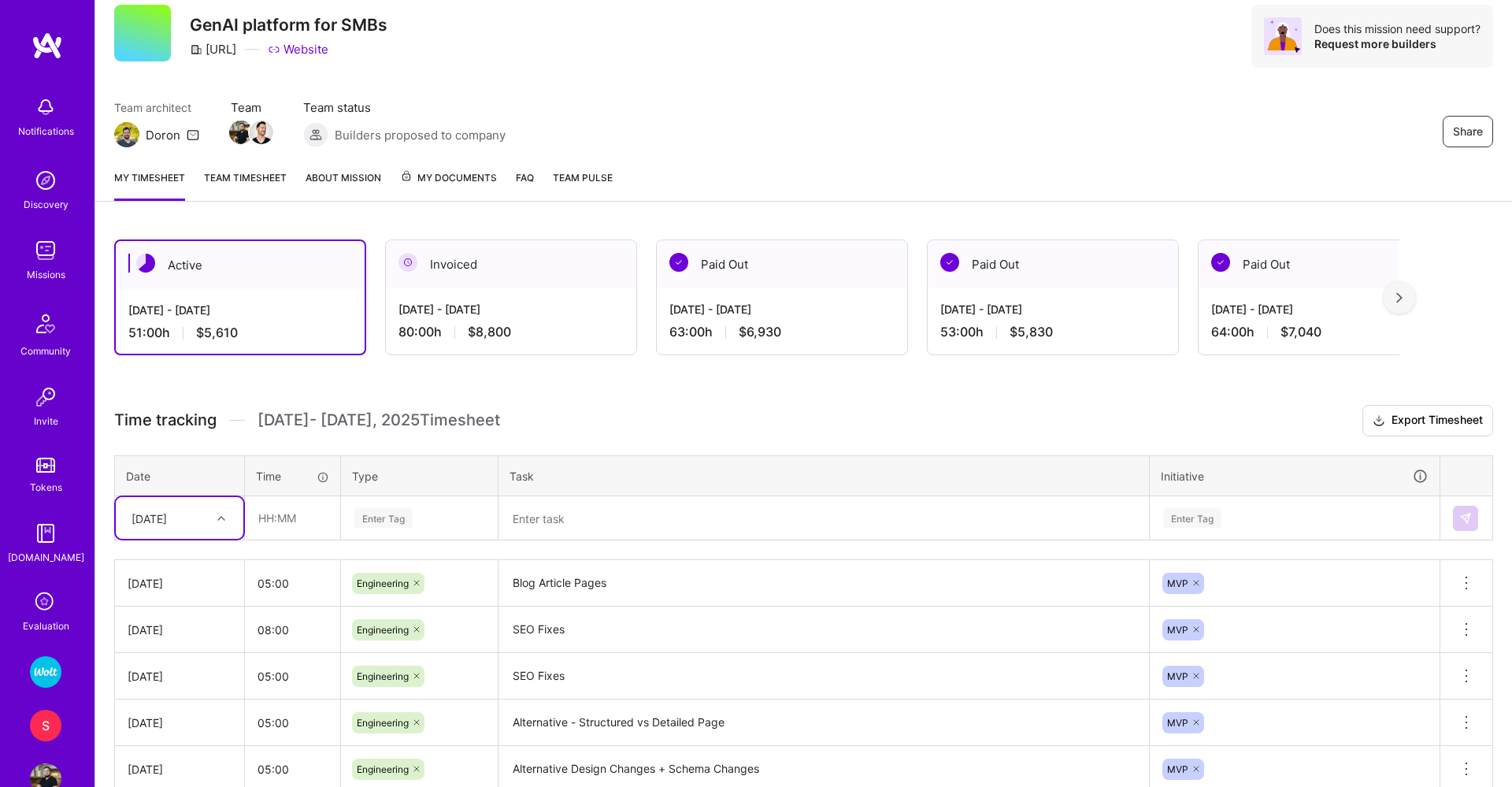
click at [52, 685] on img at bounding box center [45, 671] width 31 height 31
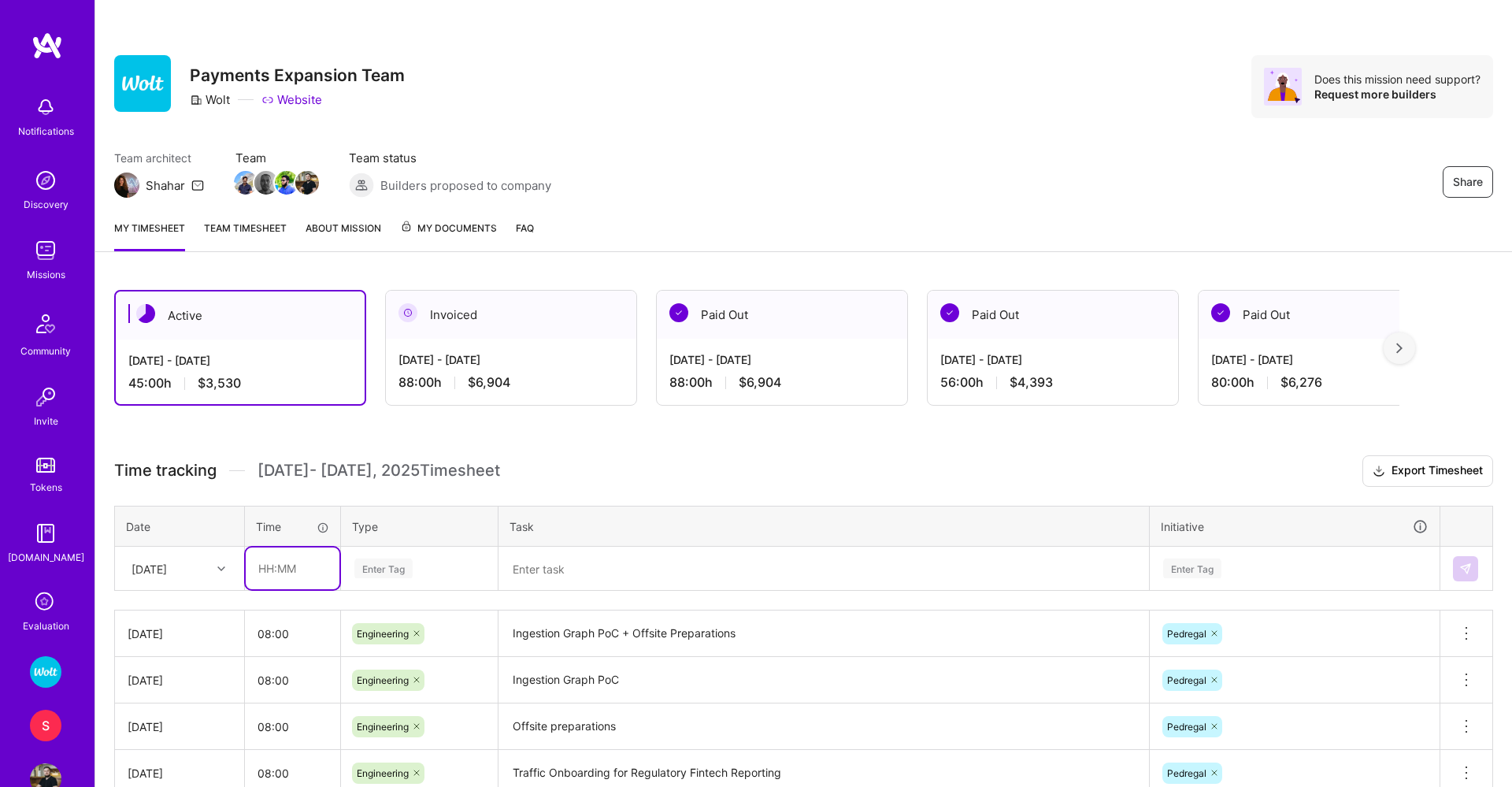
click at [274, 558] on input "text" at bounding box center [292, 568] width 94 height 42
type input "08:00"
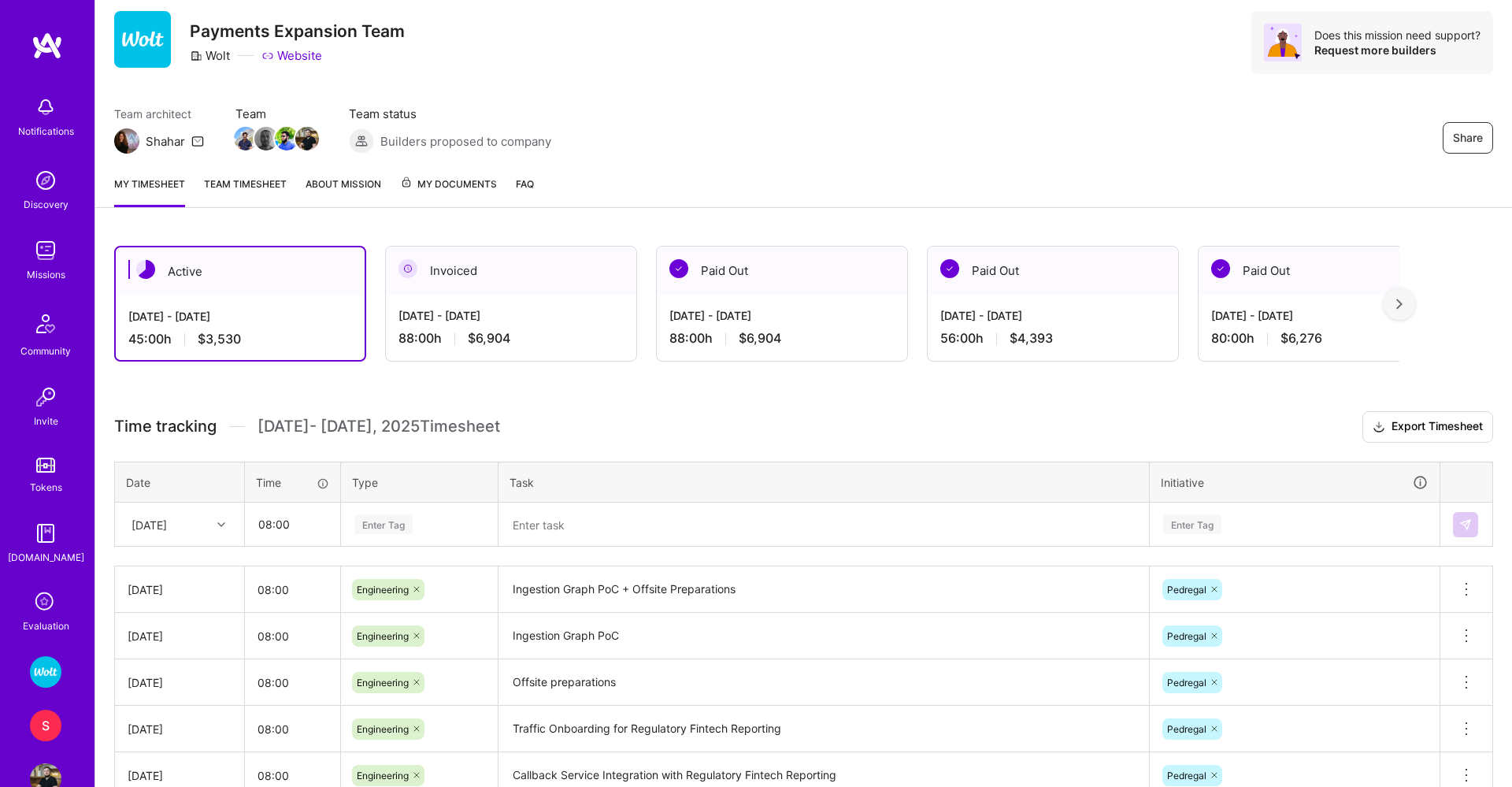
click at [372, 545] on div "Enter Tag" at bounding box center [420, 525] width 155 height 41
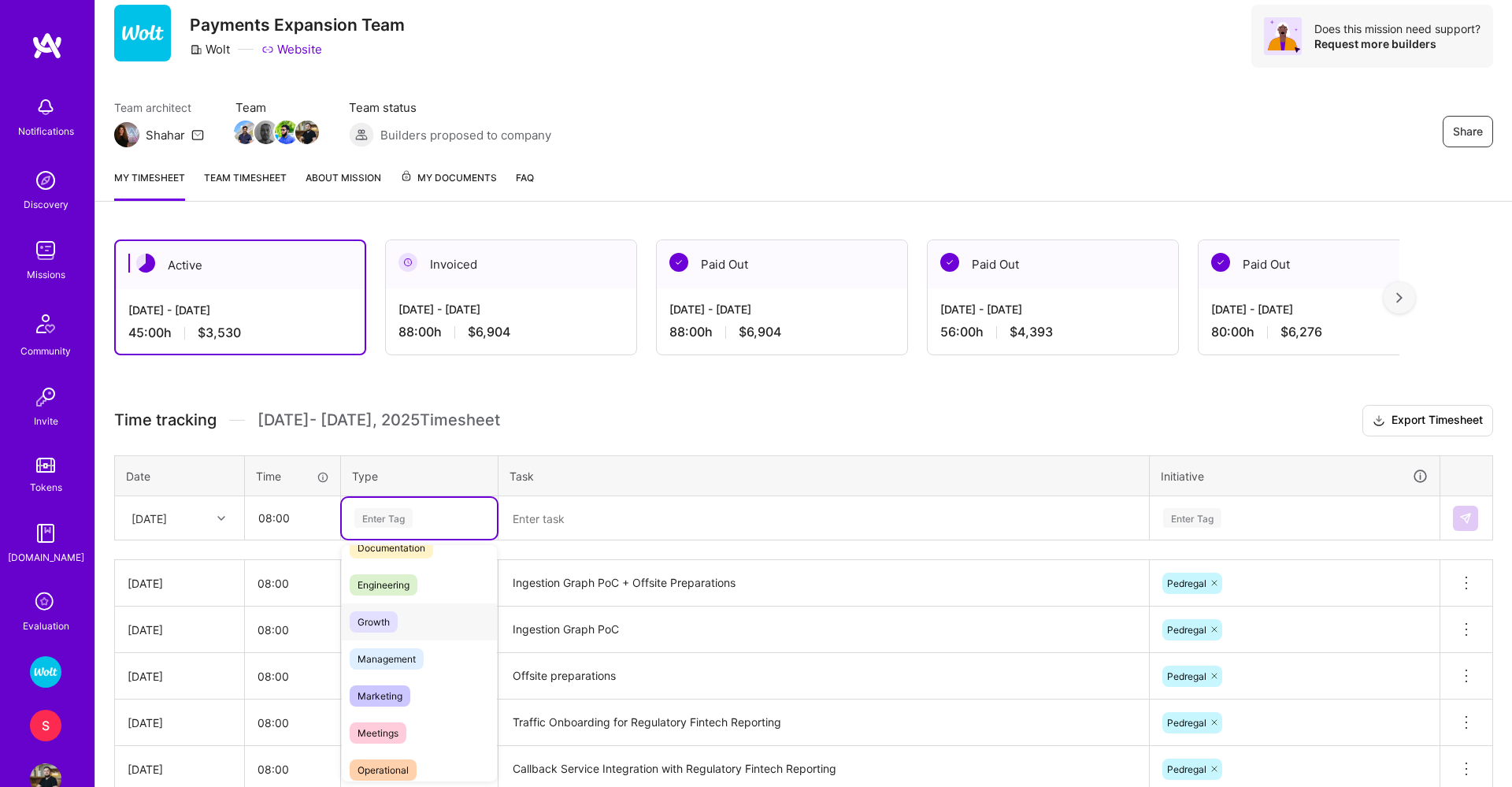
scroll to position [98, 0]
click at [377, 580] on span "Engineering" at bounding box center [383, 584] width 68 height 21
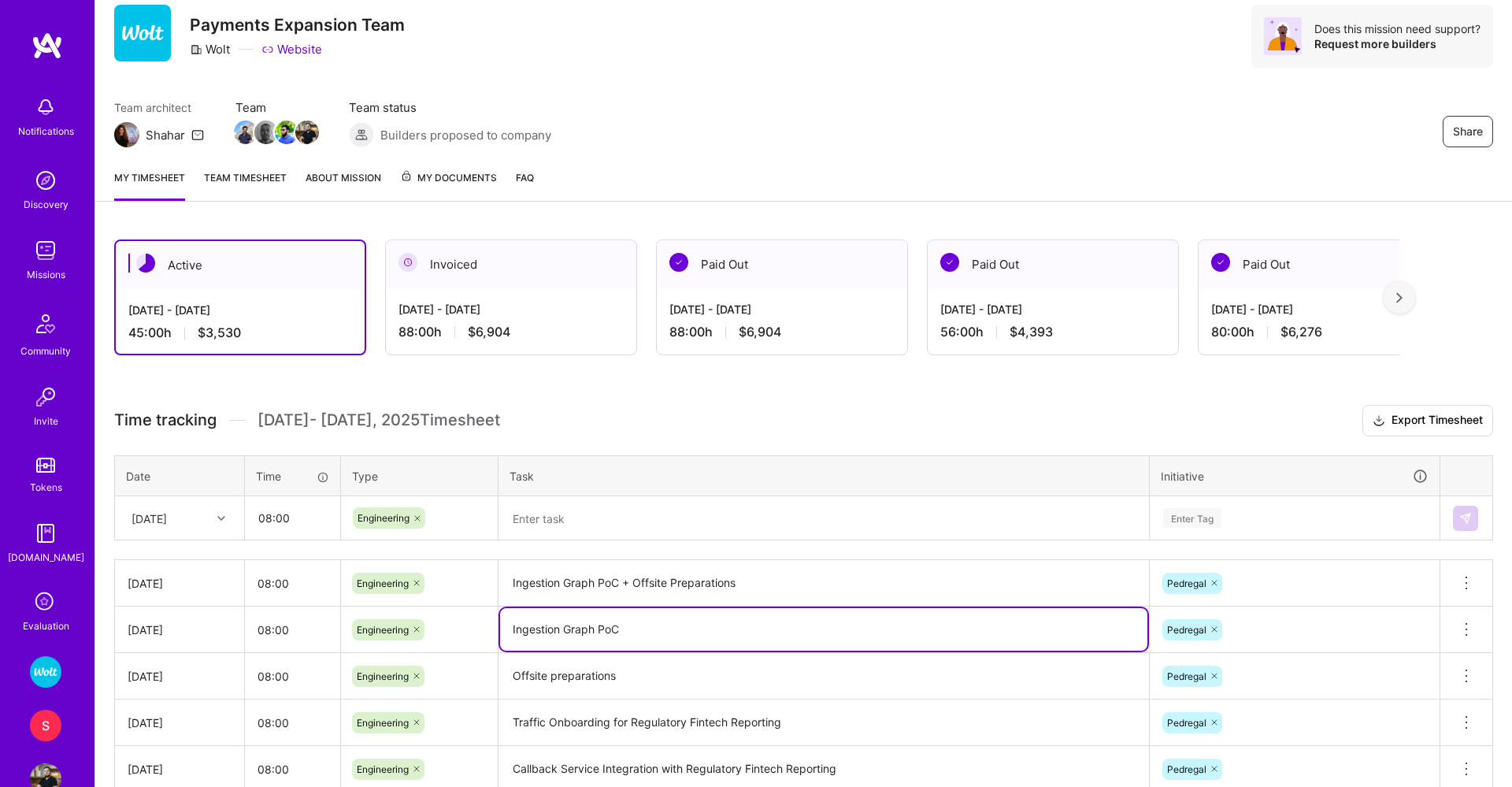
click at [598, 634] on textarea "Ingestion Graph PoC" at bounding box center [823, 629] width 648 height 43
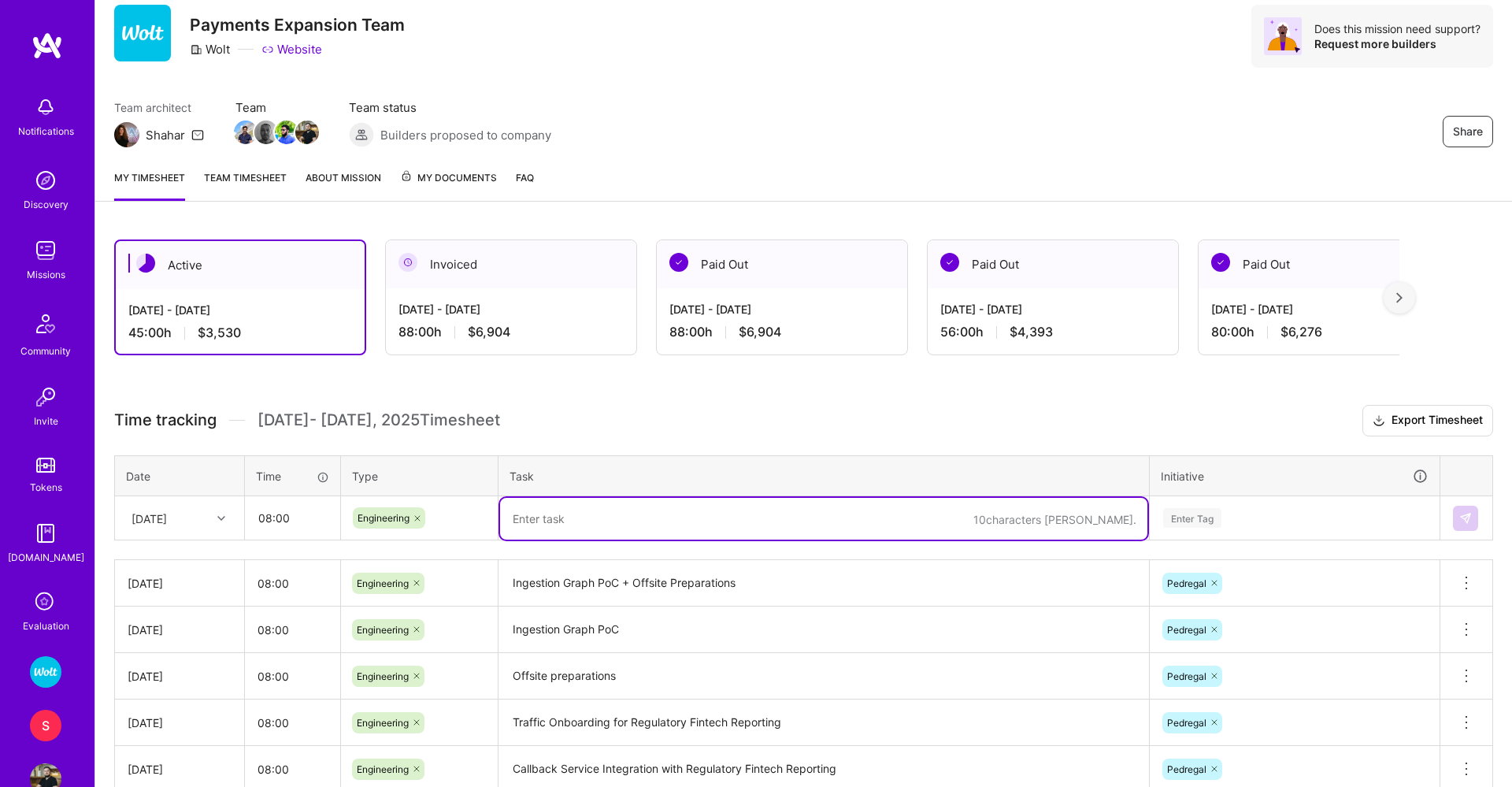
click at [538, 526] on textarea at bounding box center [823, 519] width 648 height 42
paste textarea "Ingestion Graph PoC"
type textarea "Ingestion Graph PoC - Db Integration"
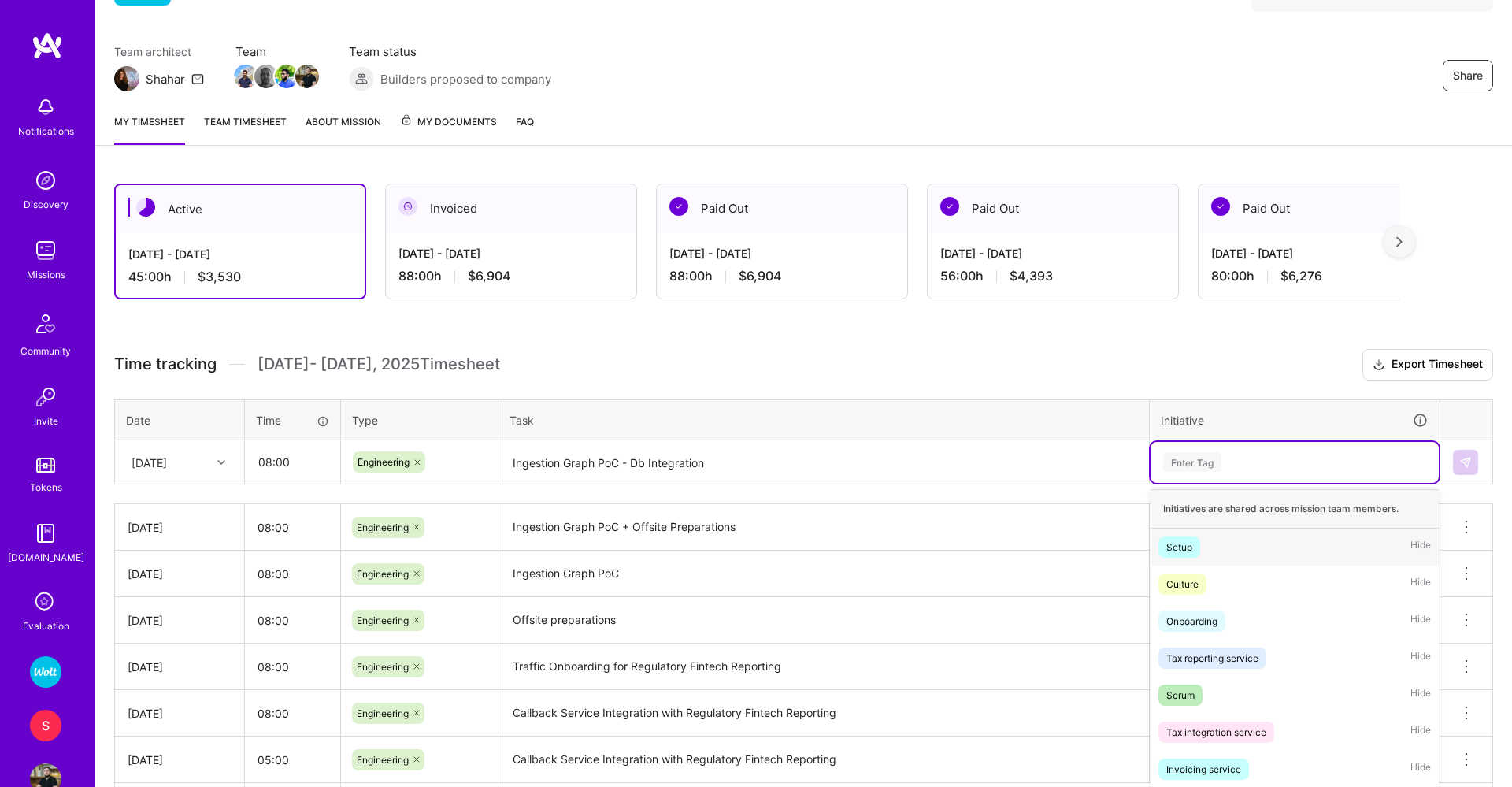
click at [1174, 483] on div "option Setup focused, 1 of 51. 51 results available. Use Up and Down to choose …" at bounding box center [1294, 463] width 288 height 41
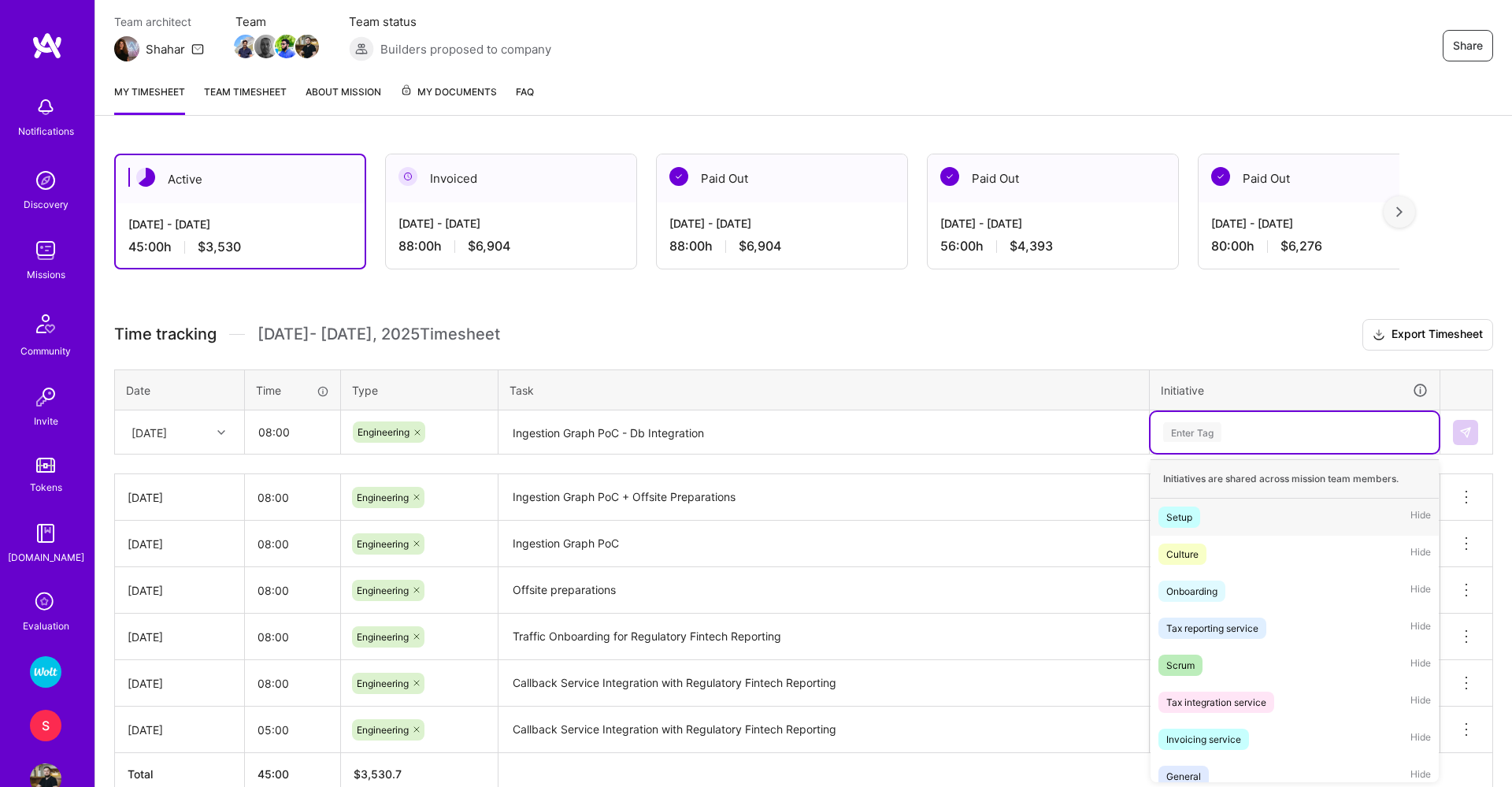
scroll to position [137, 0]
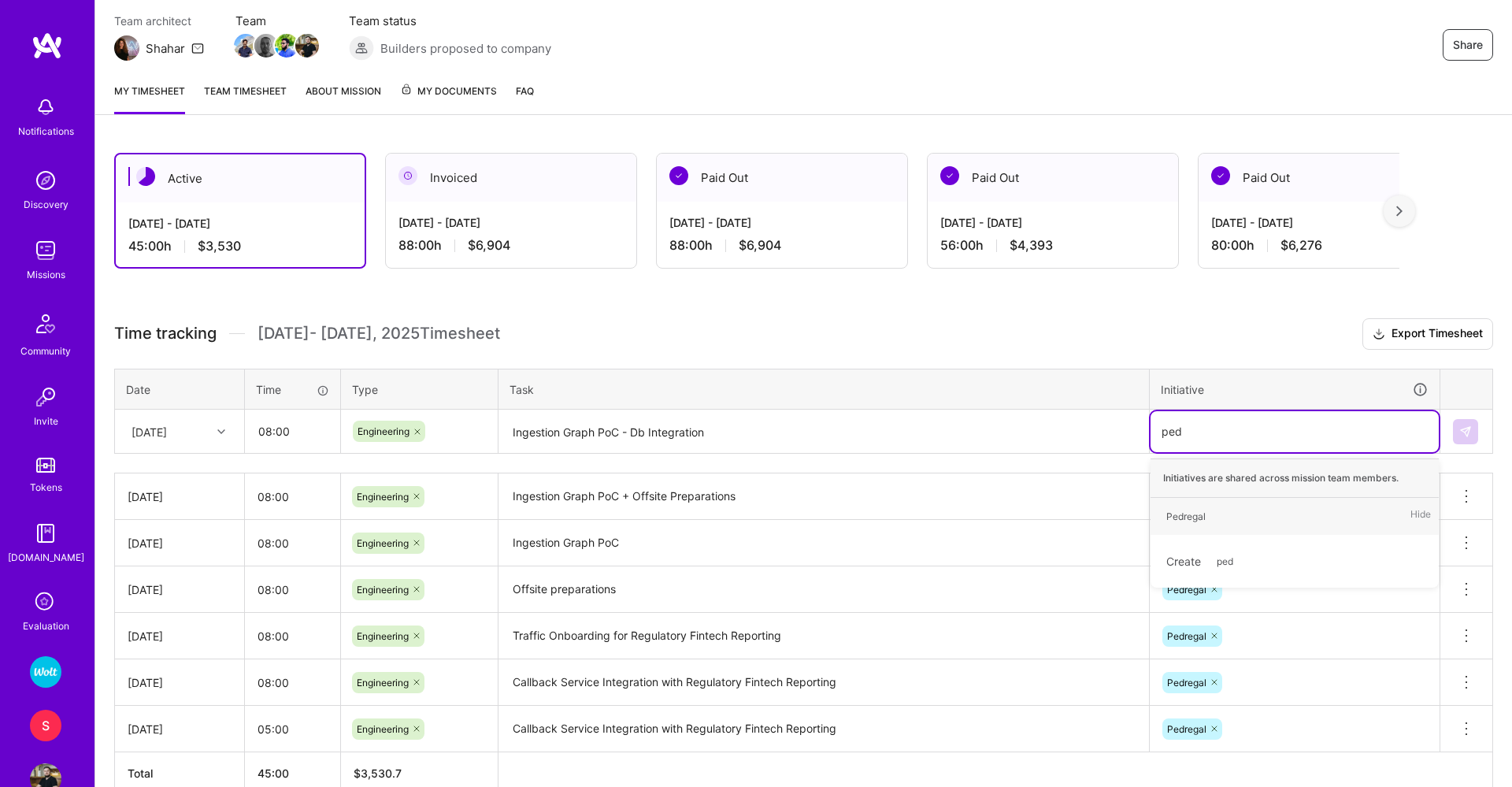
type input "pedre"
click at [1204, 519] on div "Pedregal" at bounding box center [1186, 516] width 39 height 17
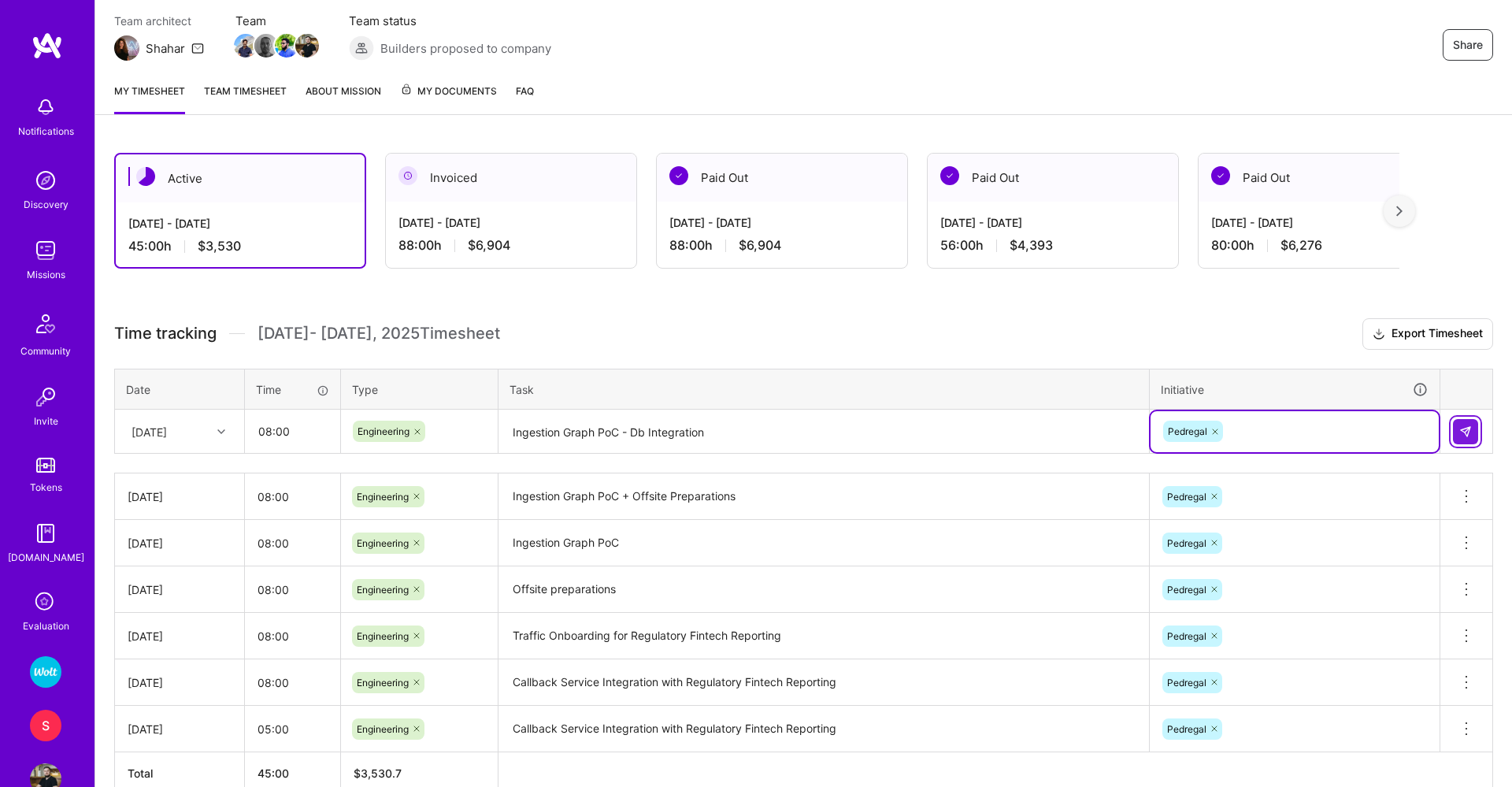
click at [1461, 436] on img at bounding box center [1466, 431] width 12 height 12
